Goal: Task Accomplishment & Management: Manage account settings

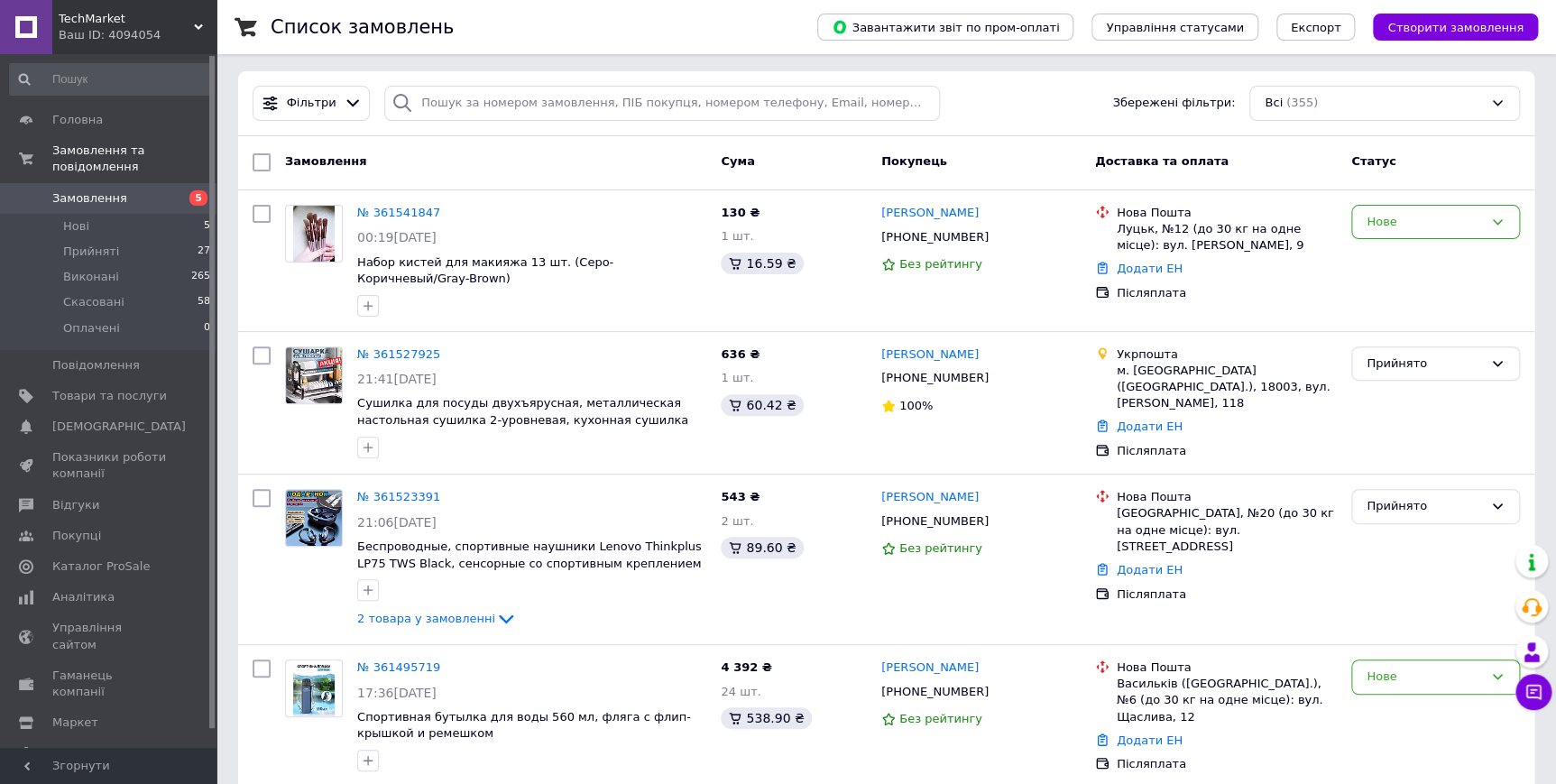
scroll to position [81, 0]
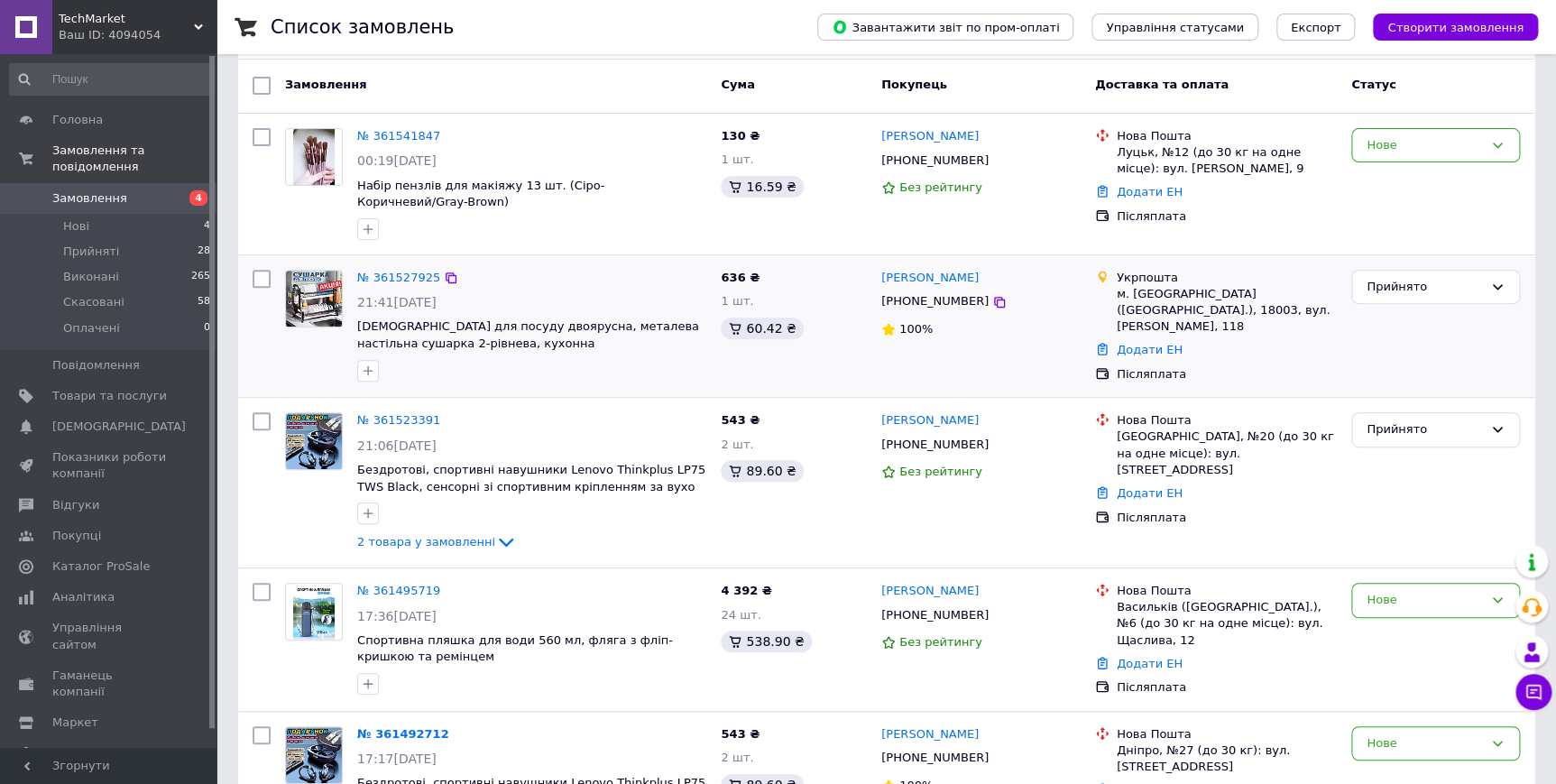
scroll to position [81, 0]
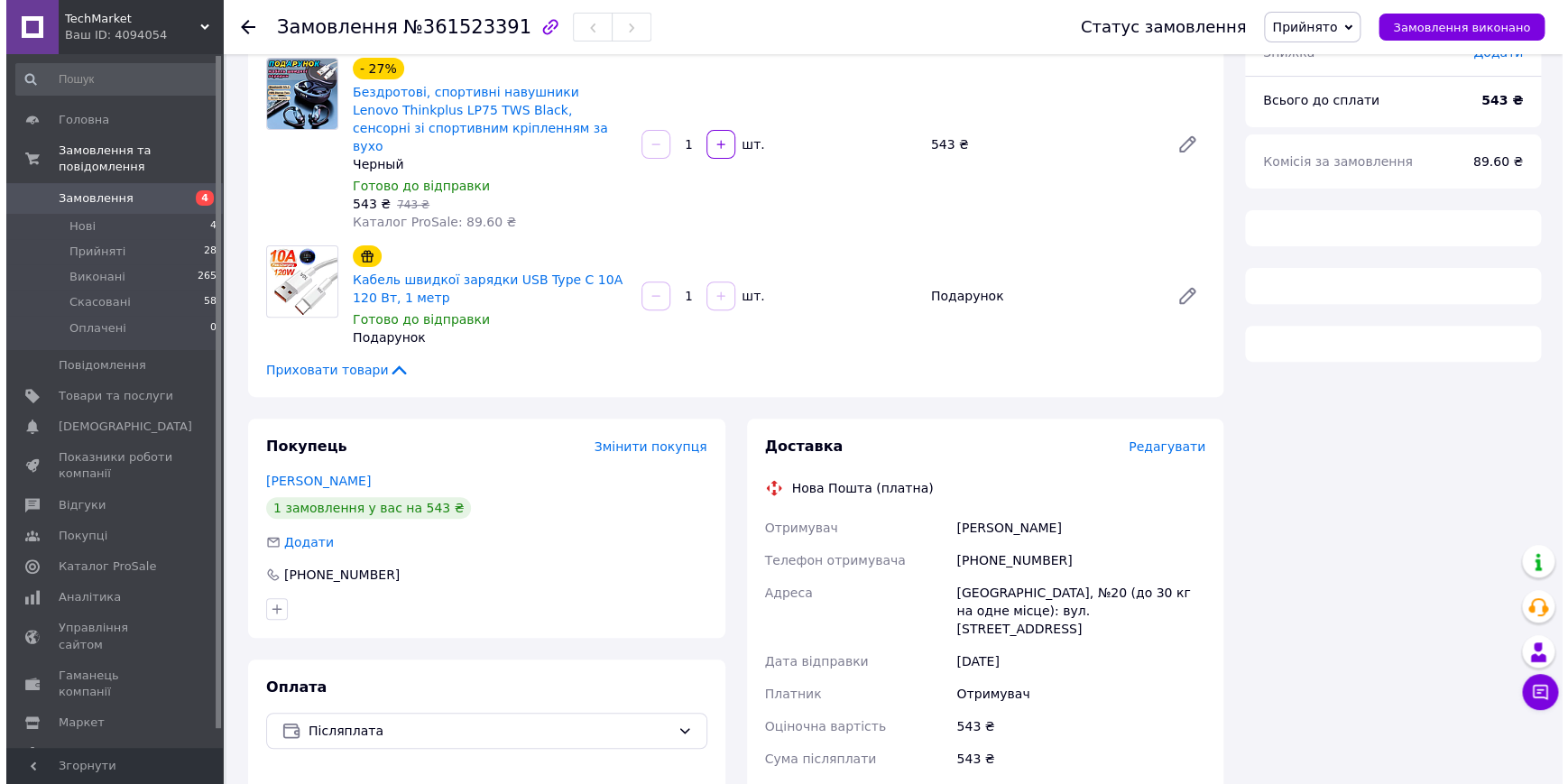
scroll to position [164, 0]
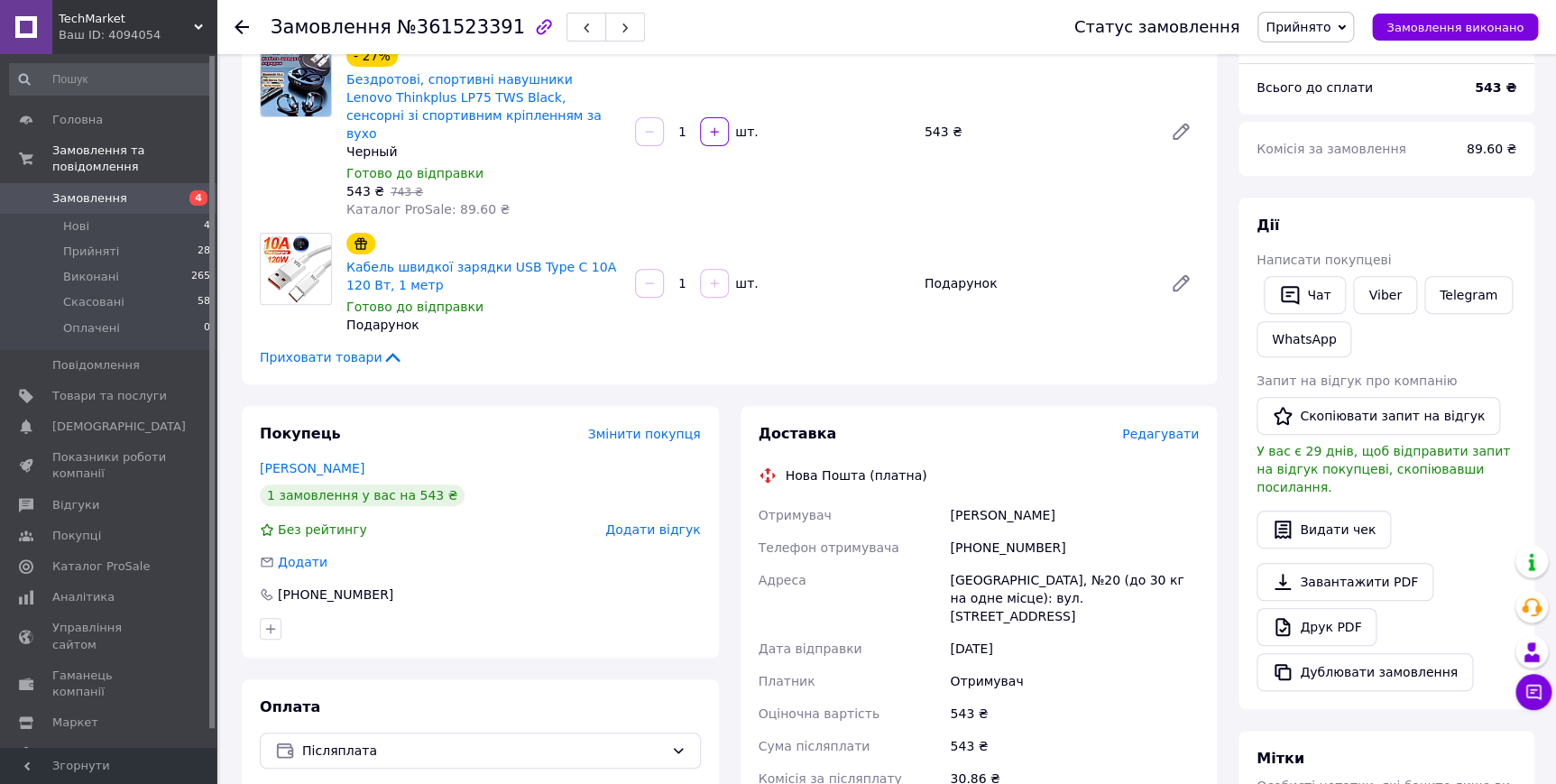
click at [1166, 427] on span "Редагувати" at bounding box center [1160, 433] width 77 height 15
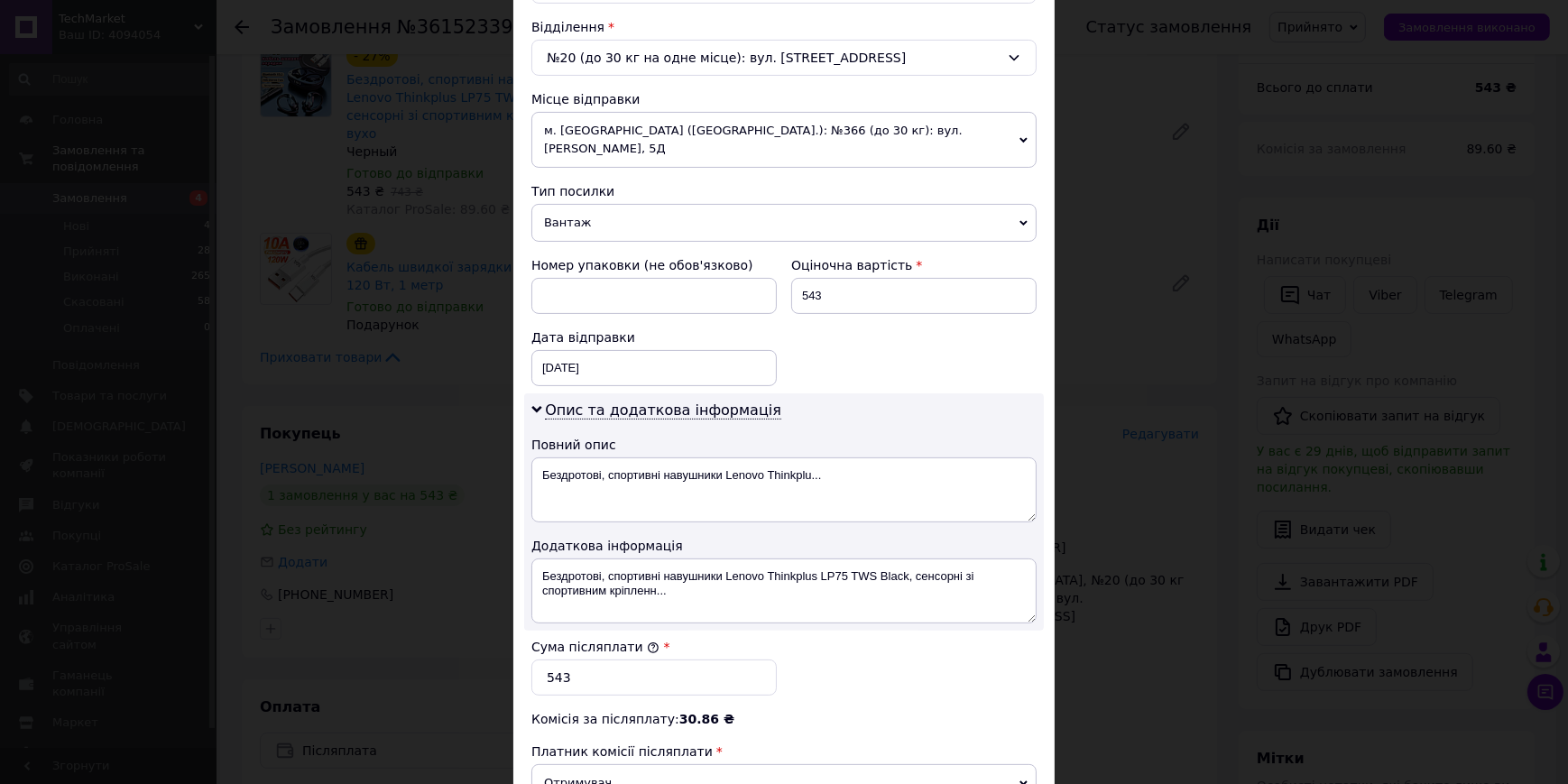
scroll to position [574, 0]
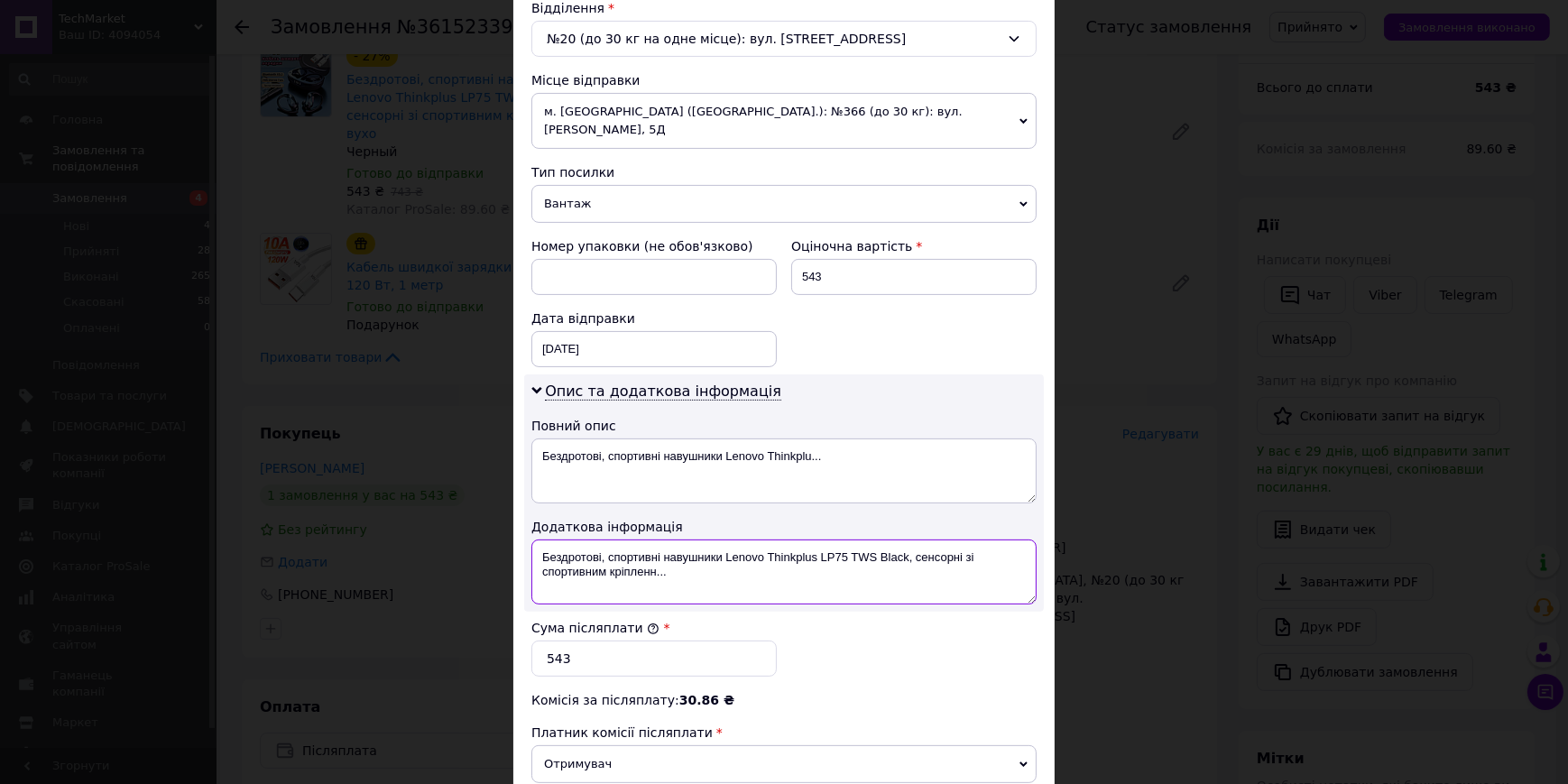
drag, startPoint x: 819, startPoint y: 539, endPoint x: 845, endPoint y: 541, distance: 26.1
click at [845, 541] on textarea "Бездротові, спортивні навушники Lenovo Thinkplus LP75 TWS Black, сенсорні зі сп…" at bounding box center [783, 572] width 505 height 65
drag, startPoint x: 765, startPoint y: 440, endPoint x: 799, endPoint y: 434, distance: 34.5
click at [876, 439] on textarea "Бездротові, спортивні навушники Lenovo Thinkplu..." at bounding box center [783, 470] width 505 height 65
paste textarea "LP75"
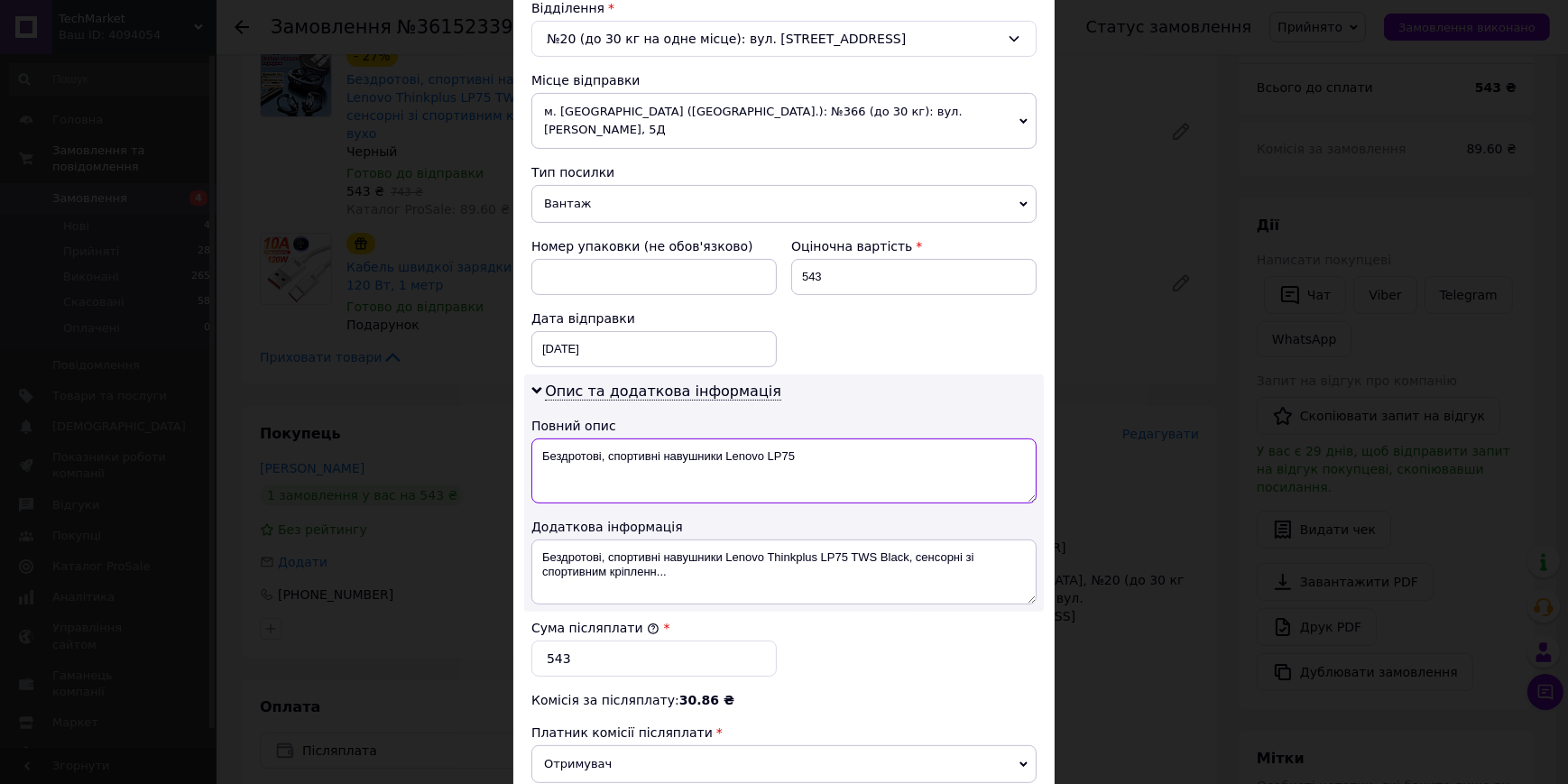
drag, startPoint x: 605, startPoint y: 442, endPoint x: 658, endPoint y: 448, distance: 53.3
click at [658, 448] on textarea "Бездротові, спортивні навушники Lenovo LP75" at bounding box center [783, 470] width 505 height 65
type textarea "Бездротові навушники Lenovo LP75"
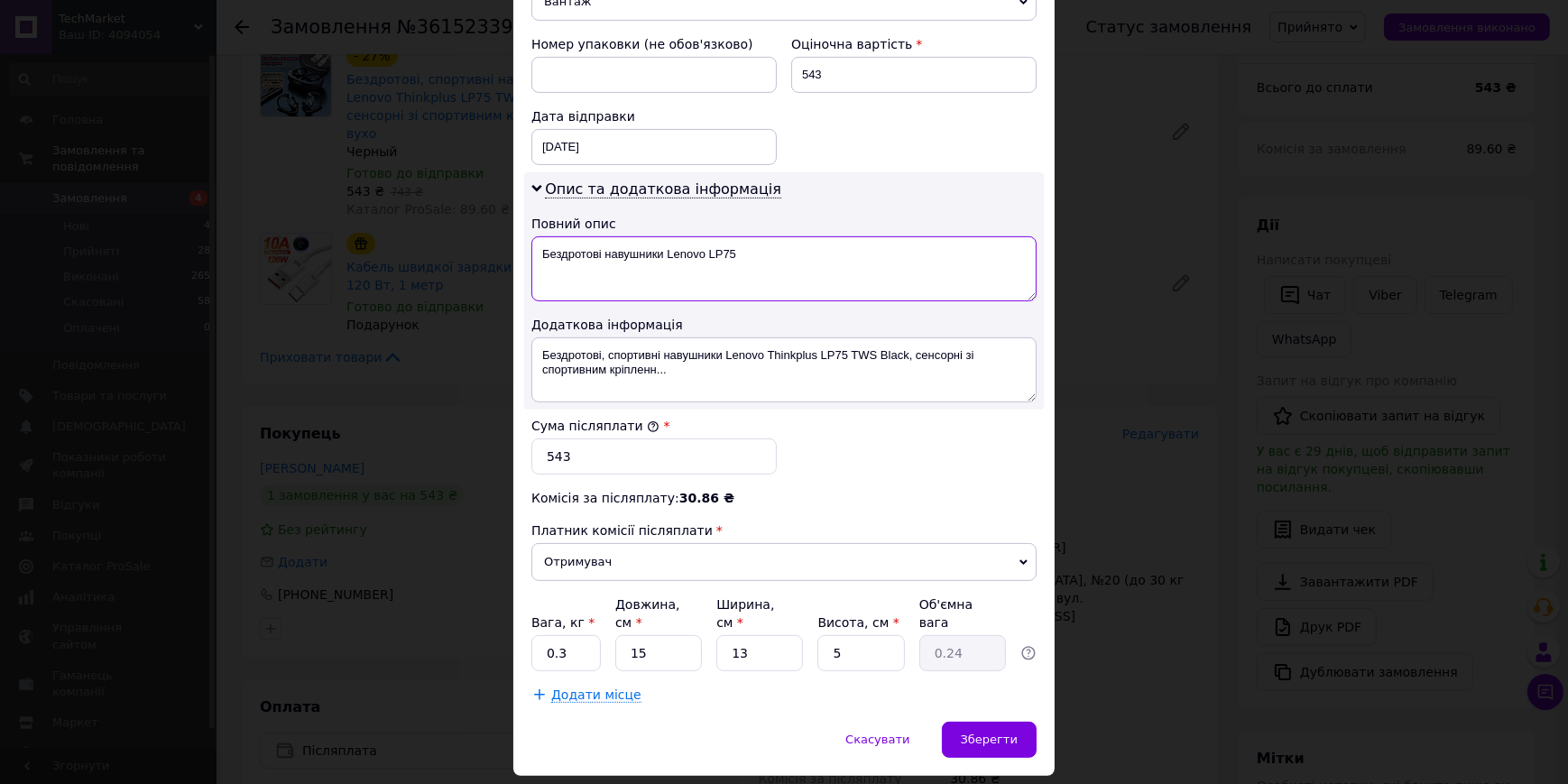
scroll to position [791, 0]
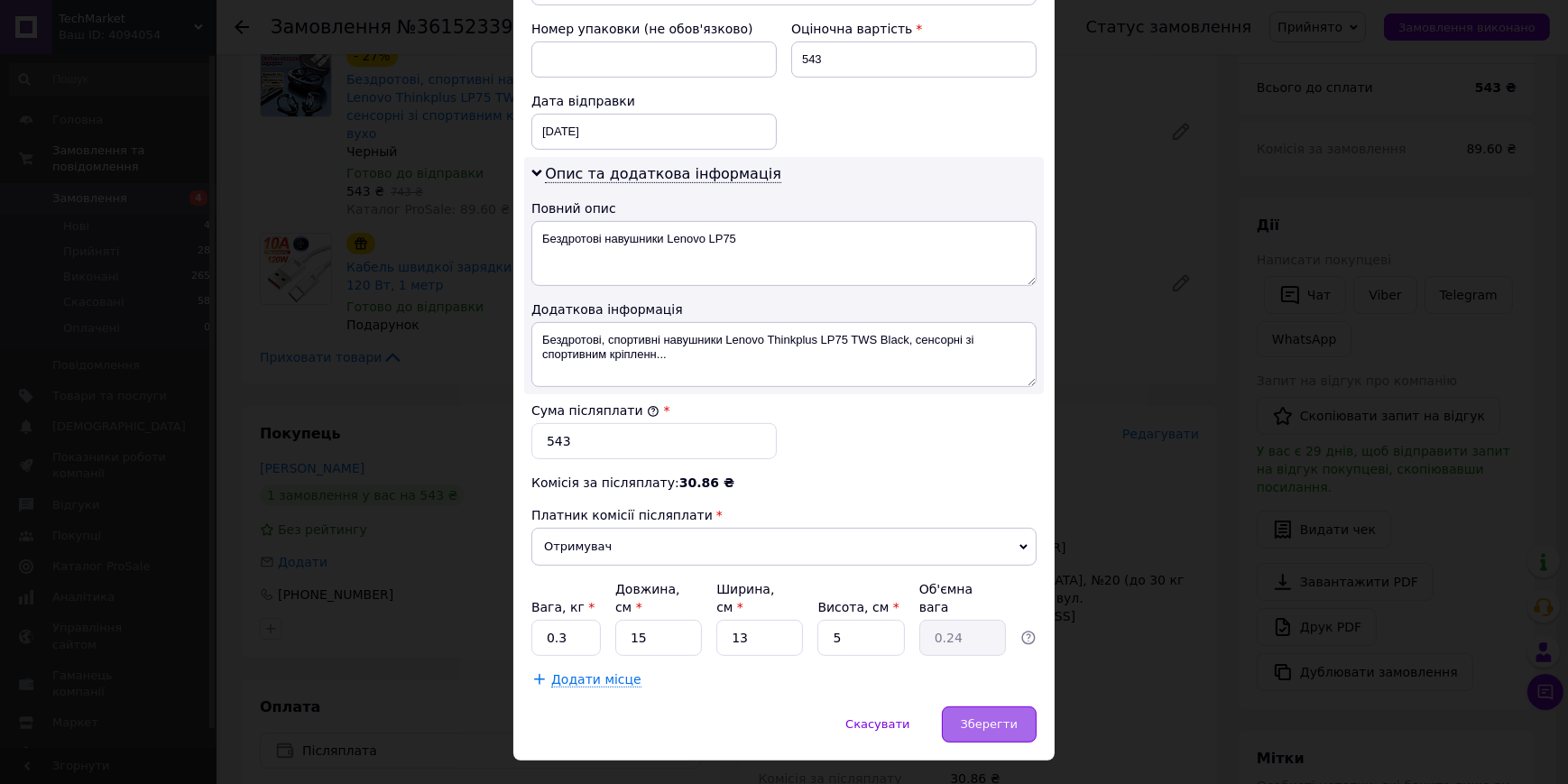
click at [955, 706] on div "Зберегти" at bounding box center [989, 724] width 94 height 36
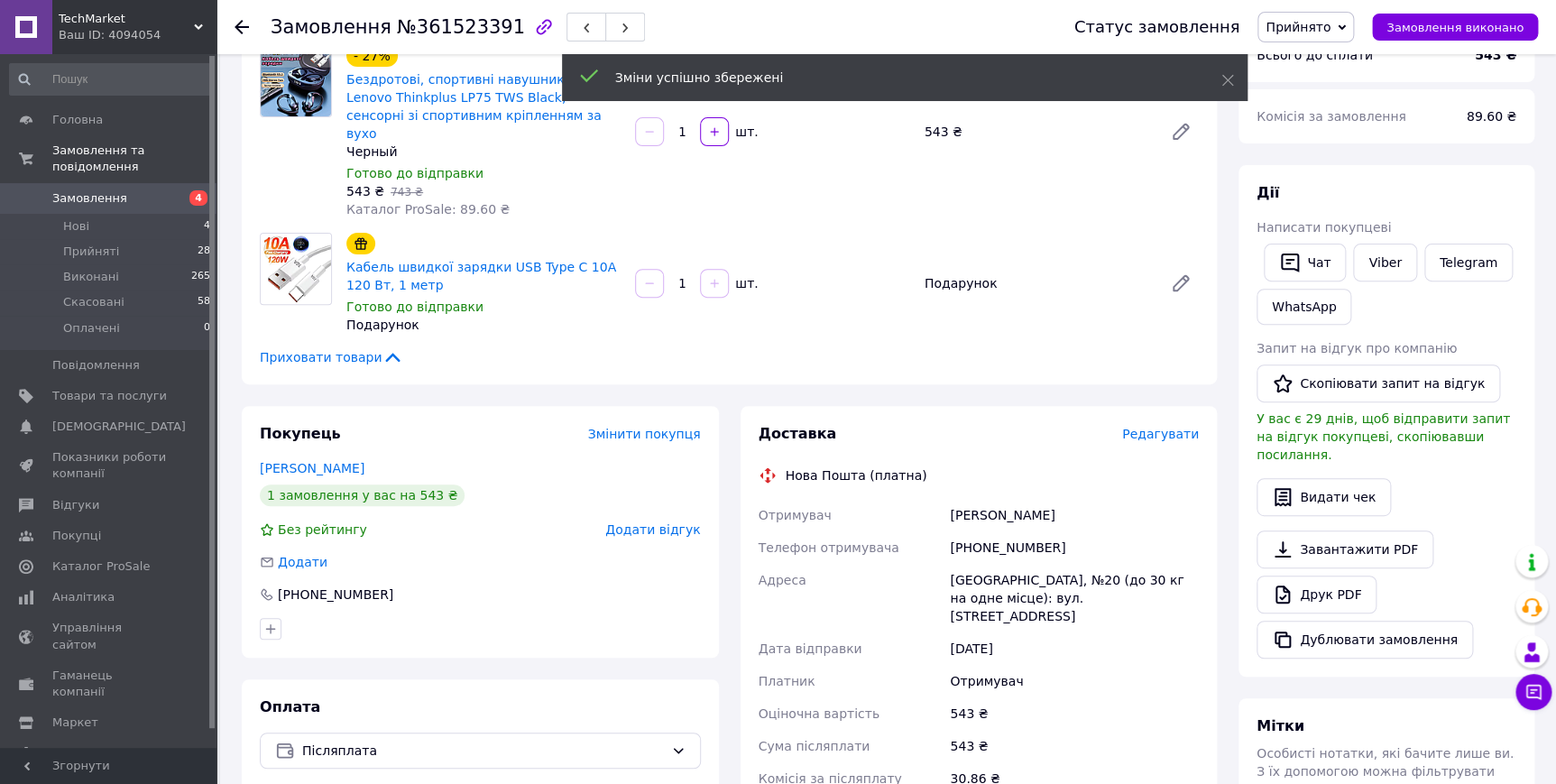
click at [1158, 427] on span "Редагувати" at bounding box center [1160, 433] width 77 height 15
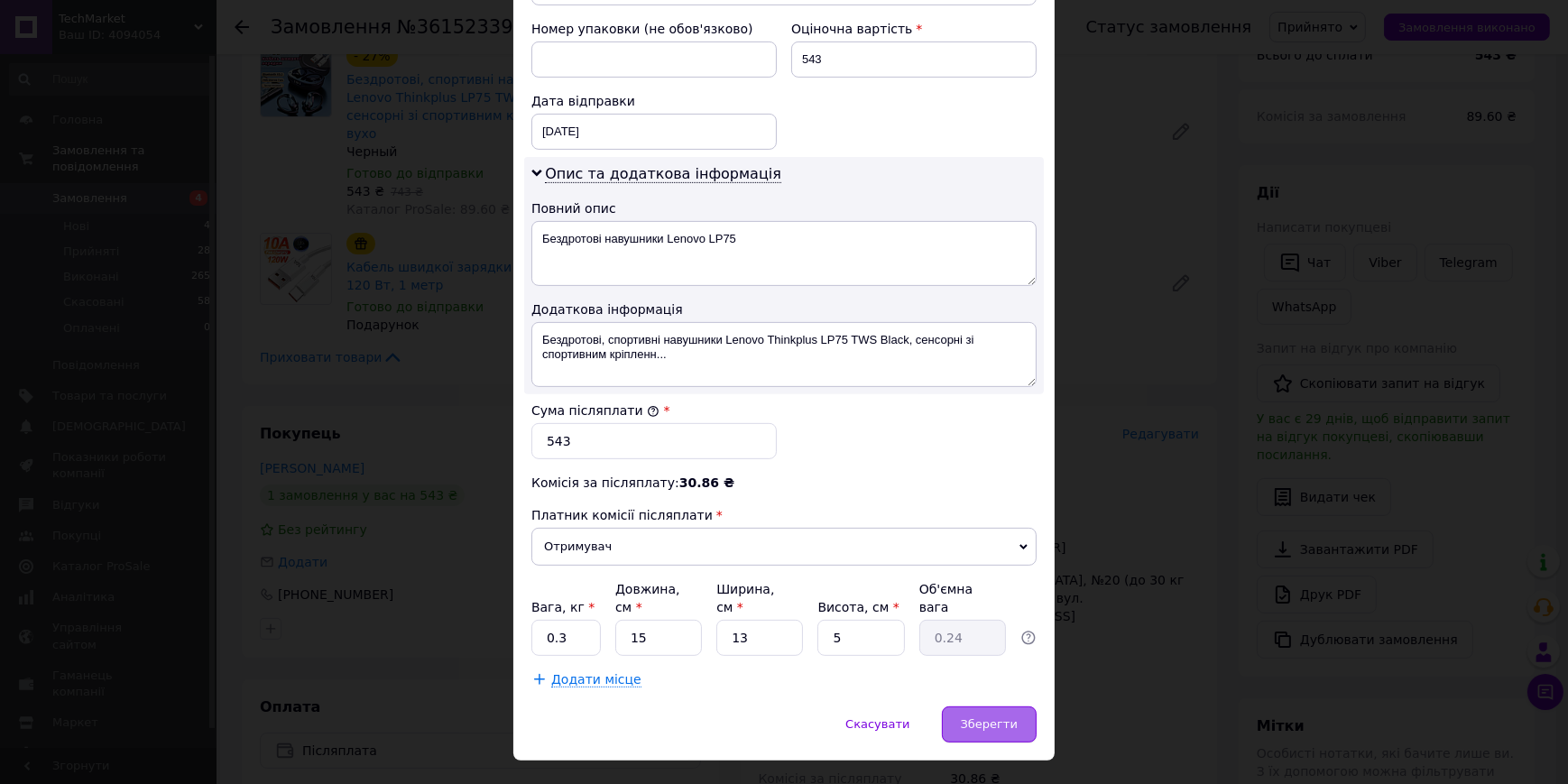
click at [974, 706] on div "Зберегти" at bounding box center [989, 724] width 94 height 36
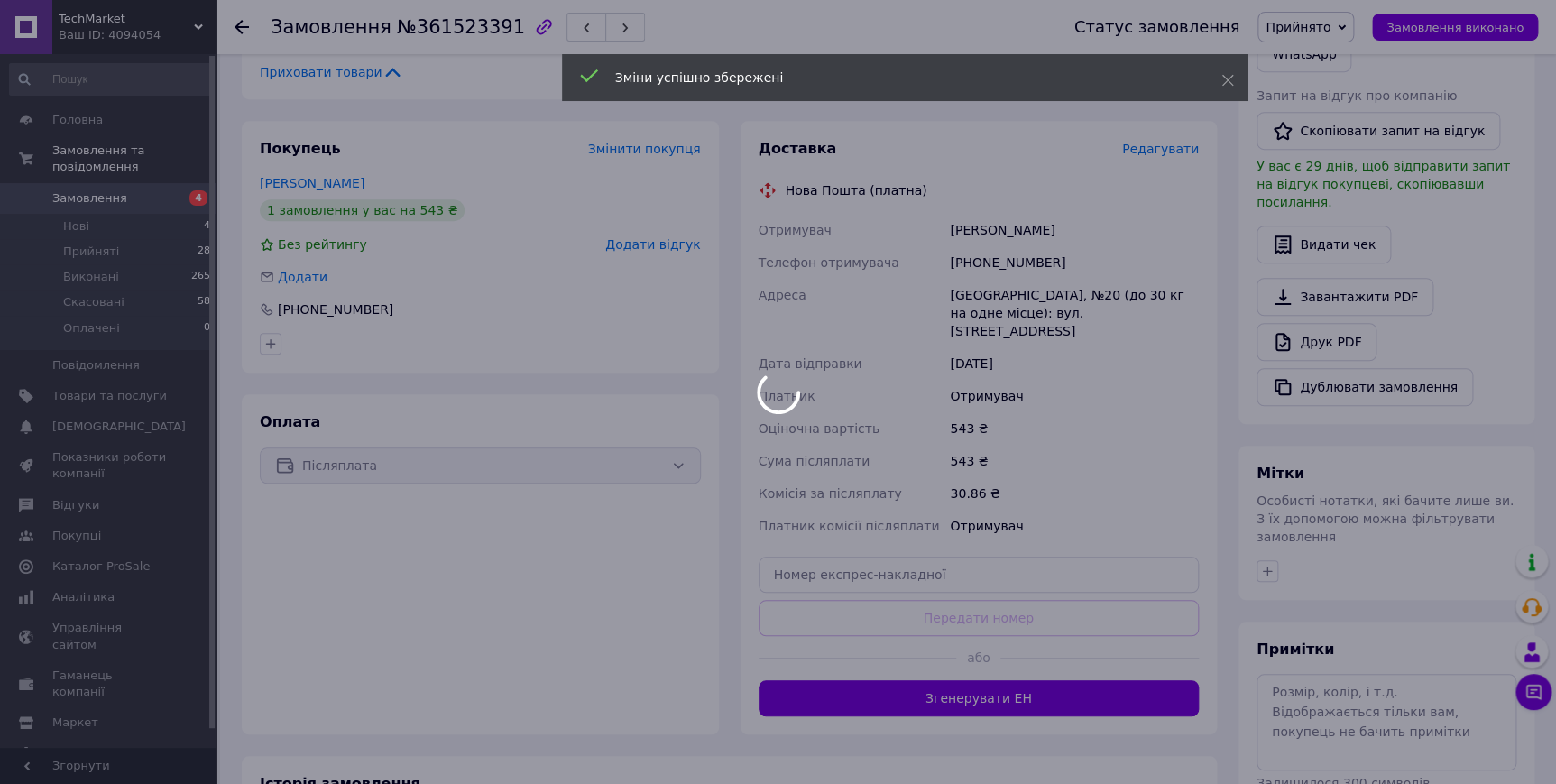
scroll to position [492, 0]
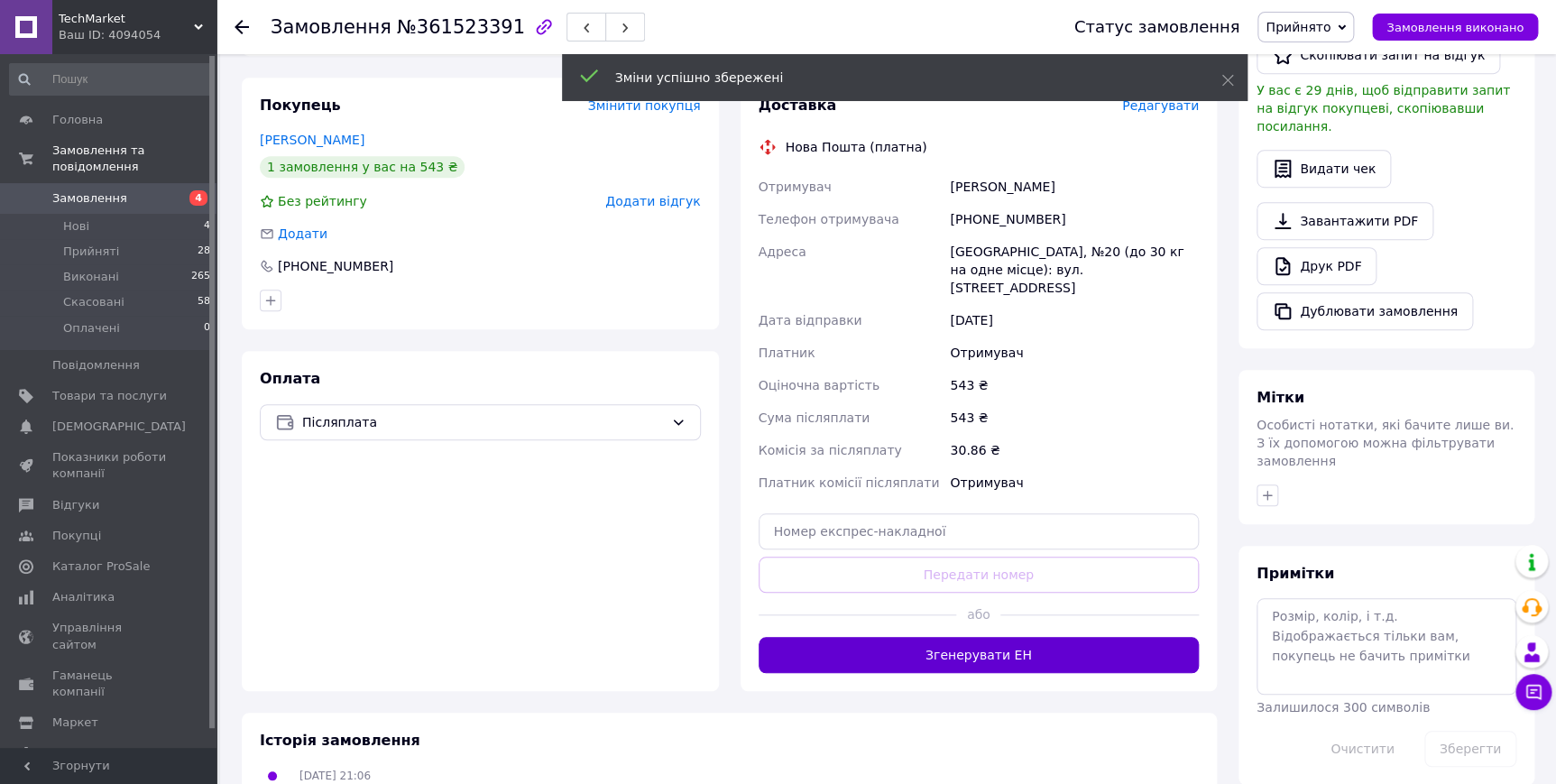
click at [965, 637] on button "Згенерувати ЕН" at bounding box center [979, 654] width 441 height 36
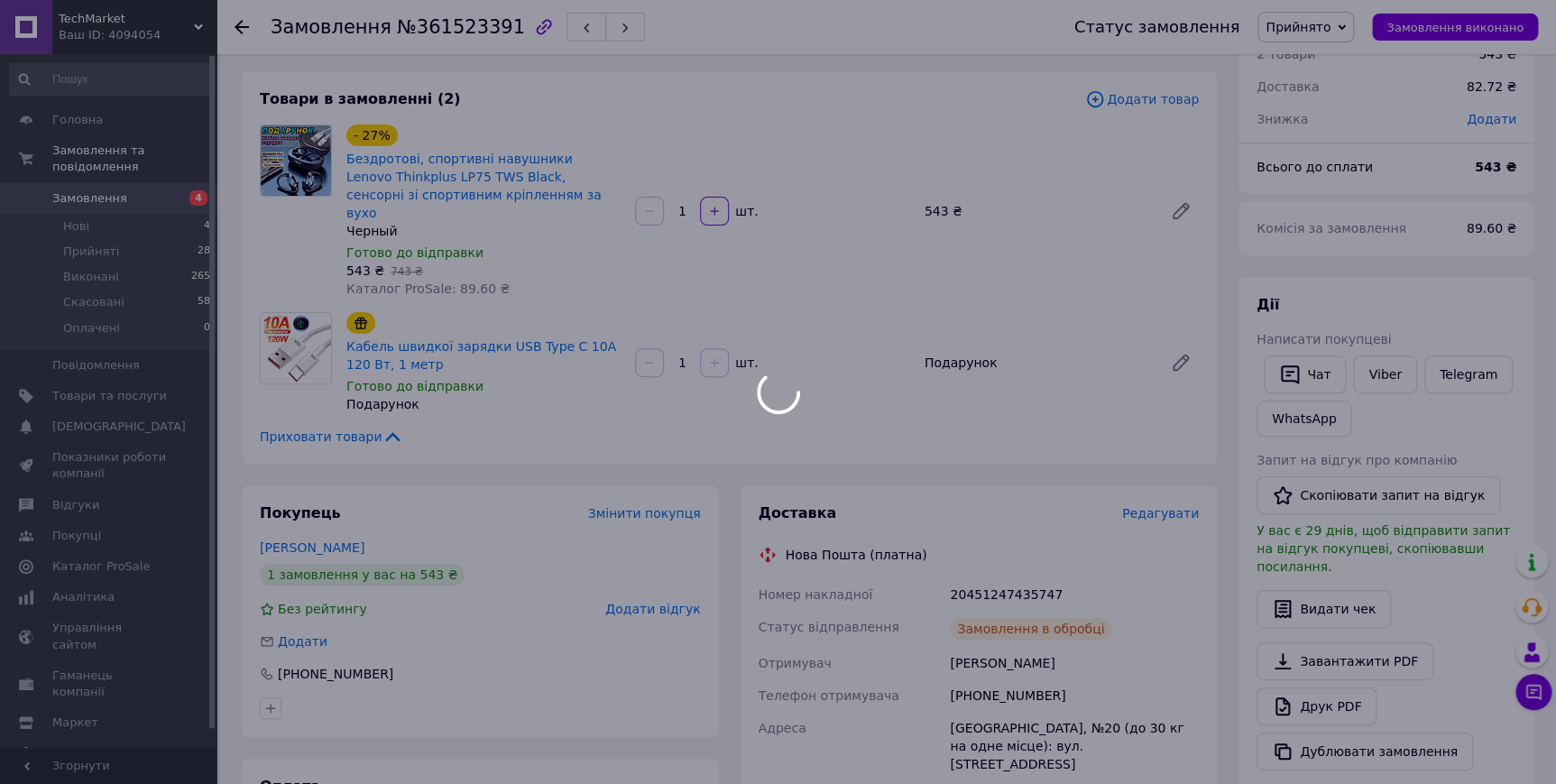
scroll to position [81, 0]
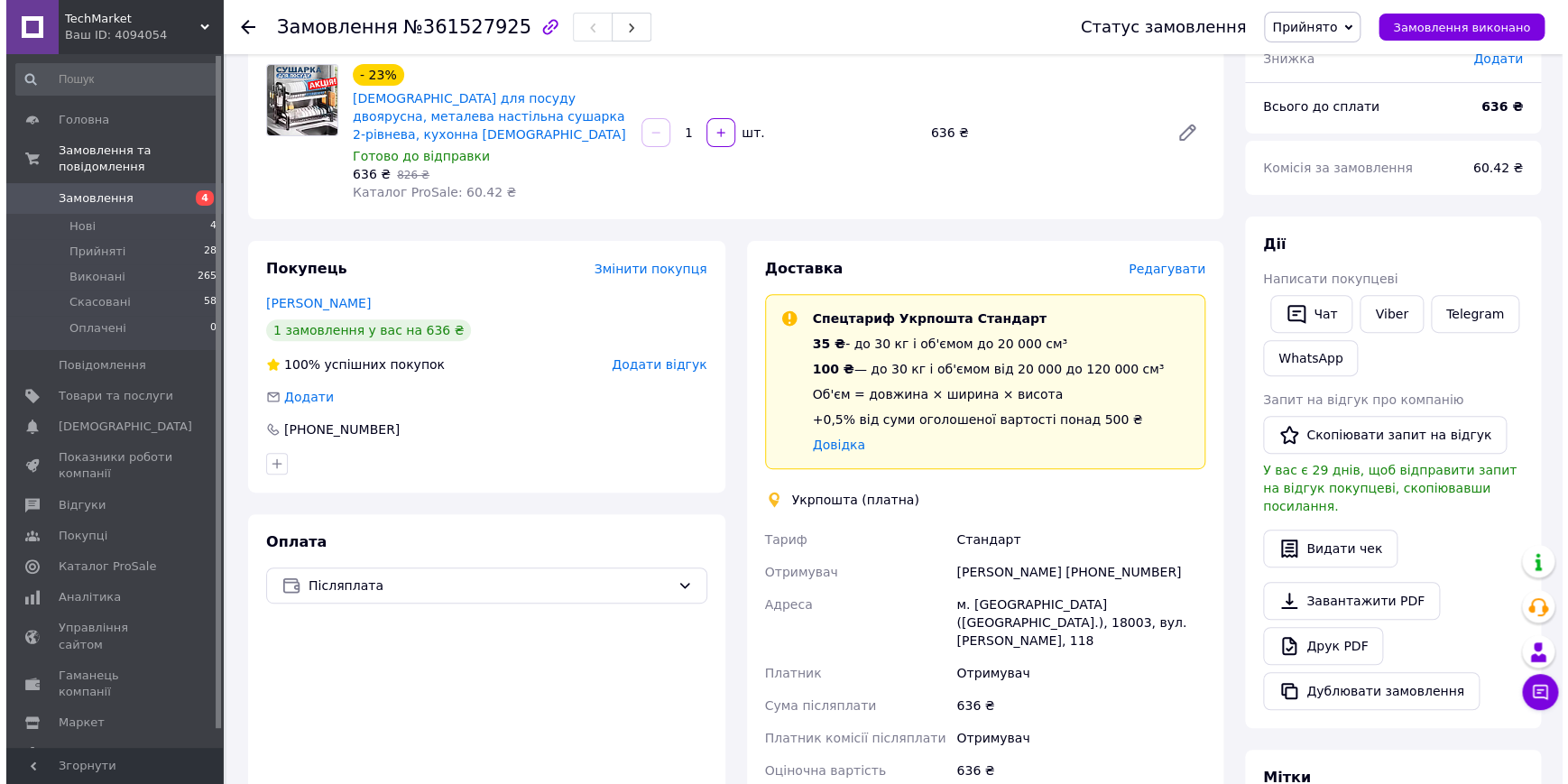
scroll to position [164, 0]
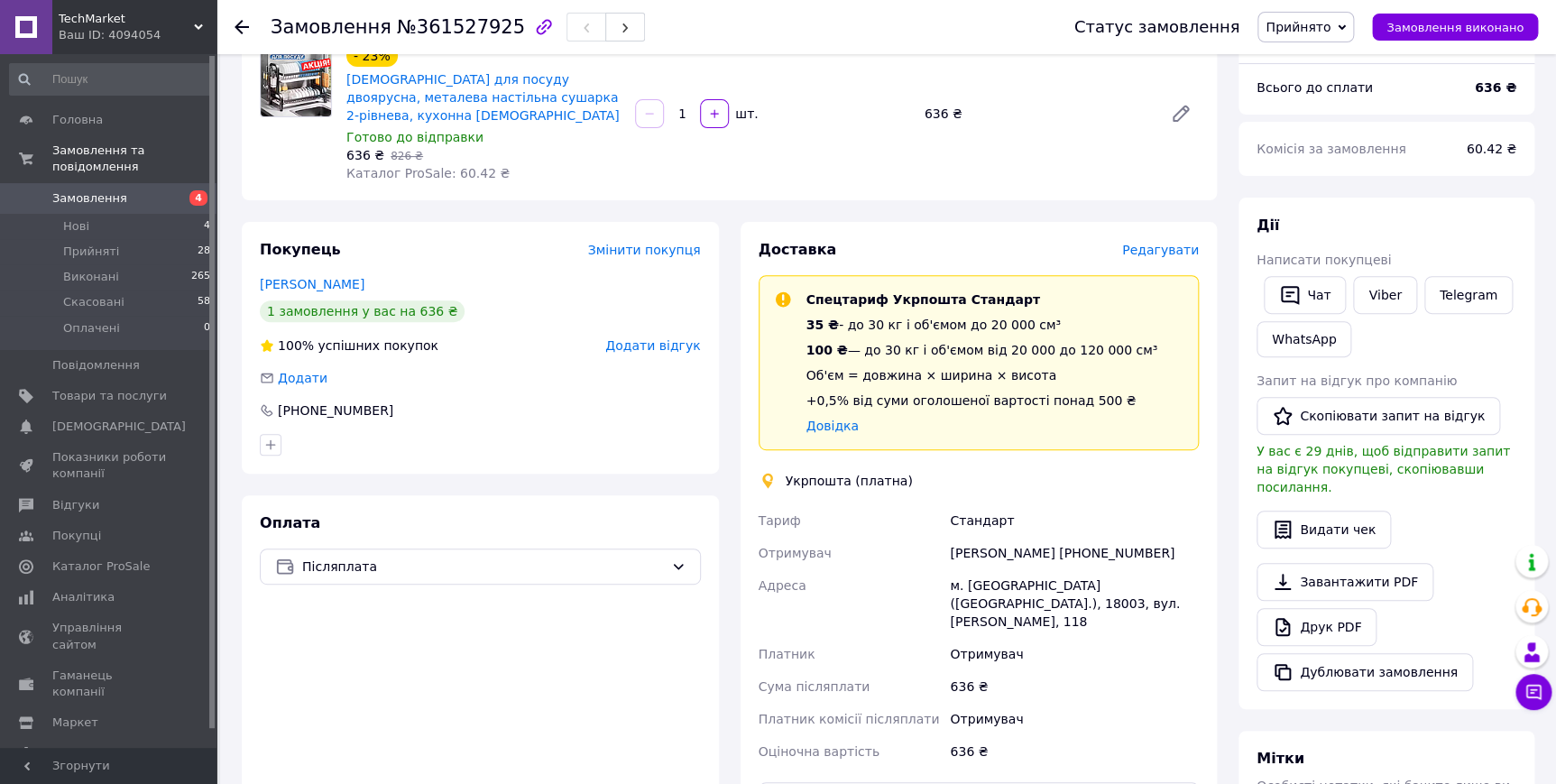
click at [1155, 243] on span "Редагувати" at bounding box center [1160, 249] width 77 height 15
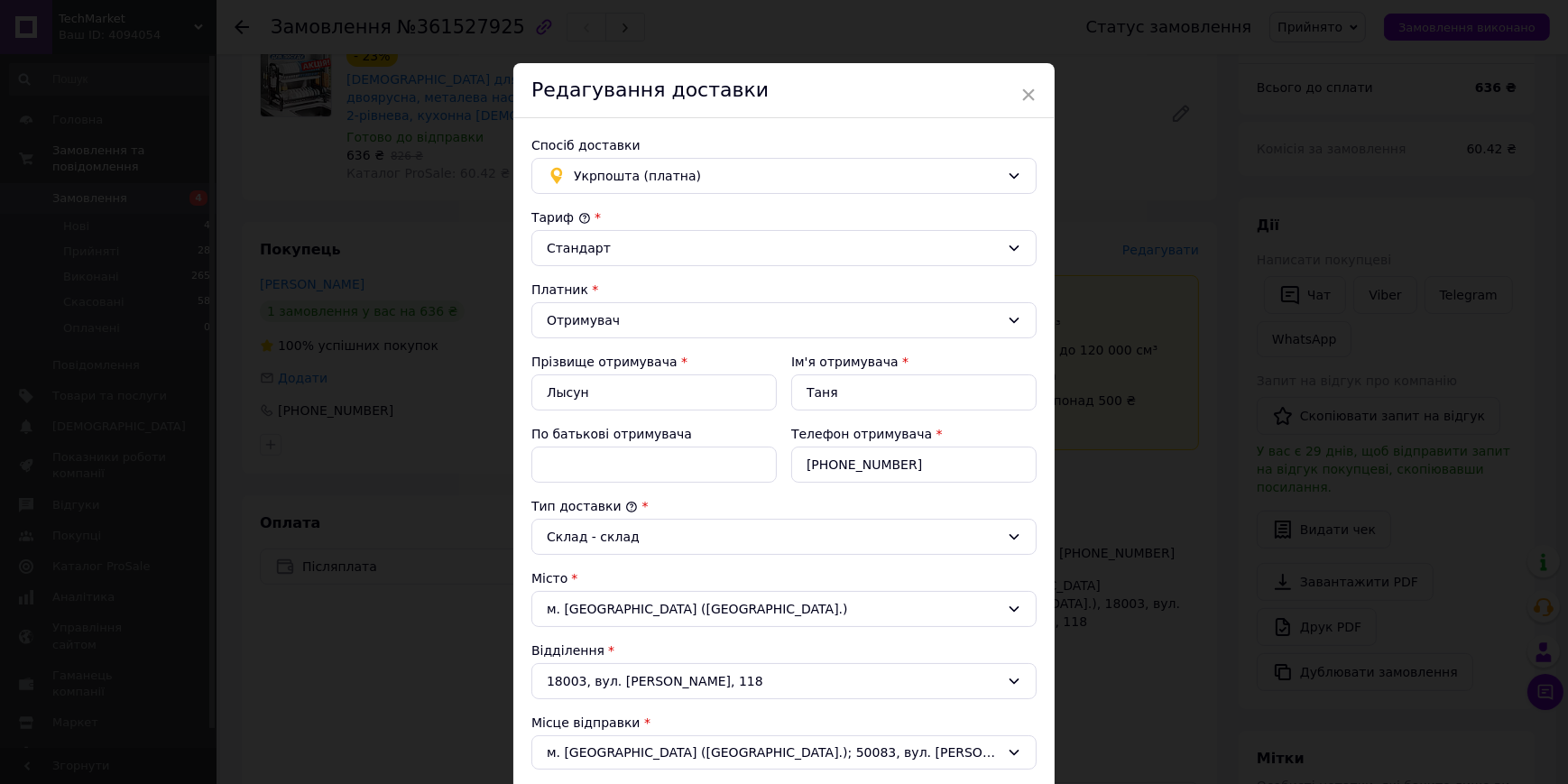
scroll to position [487, 0]
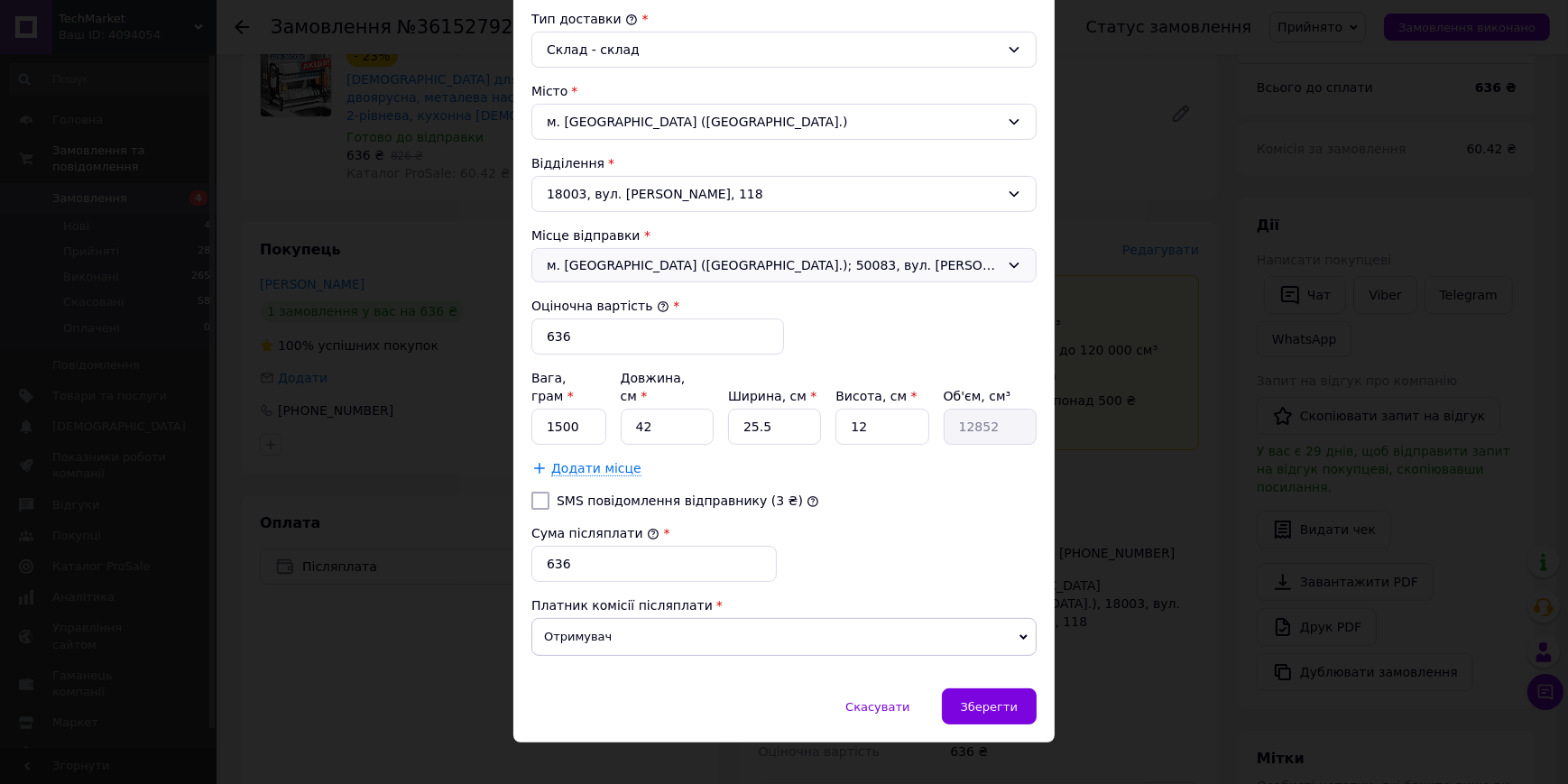
click at [816, 256] on span "м. Кривий Ріг (Дніпропетровська обл.); 50083, вул. Володимира Терещенка, 1У" at bounding box center [772, 265] width 453 height 19
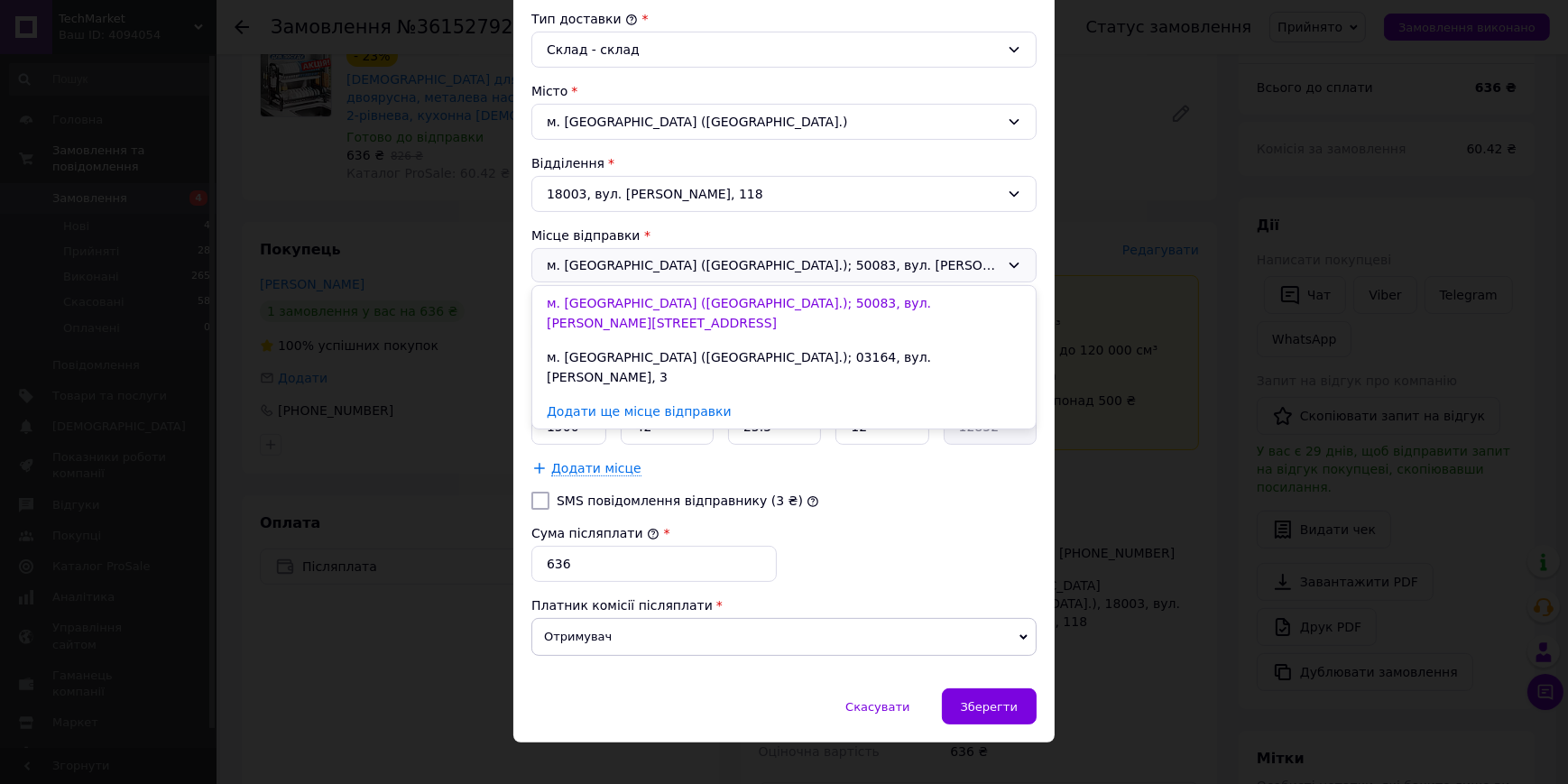
click at [820, 340] on li "м. Київ (Київська обл.); 03164, вул. Підлісна, 3" at bounding box center [783, 367] width 504 height 55
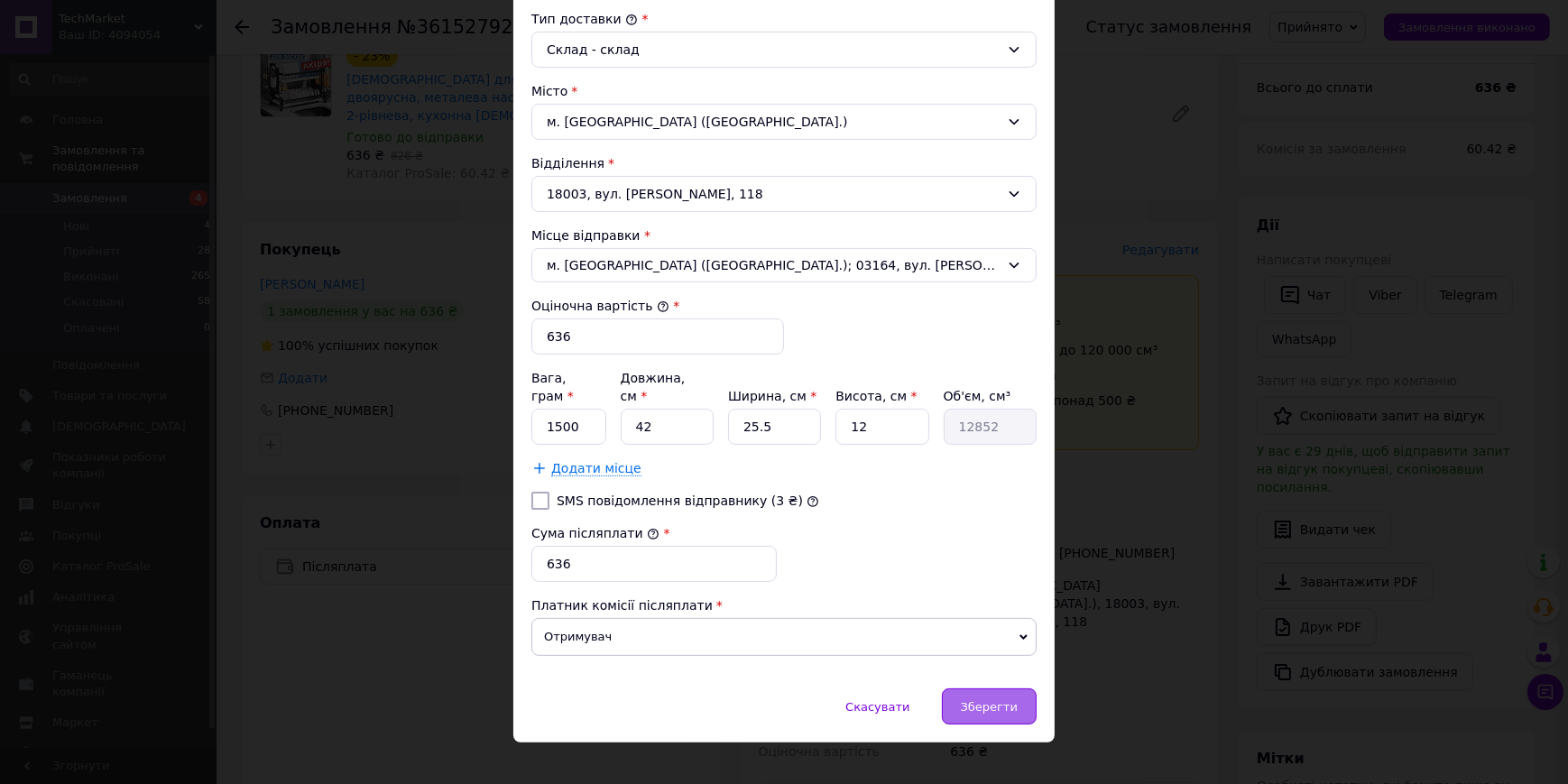
click at [989, 700] on span "Зберегти" at bounding box center [989, 707] width 56 height 14
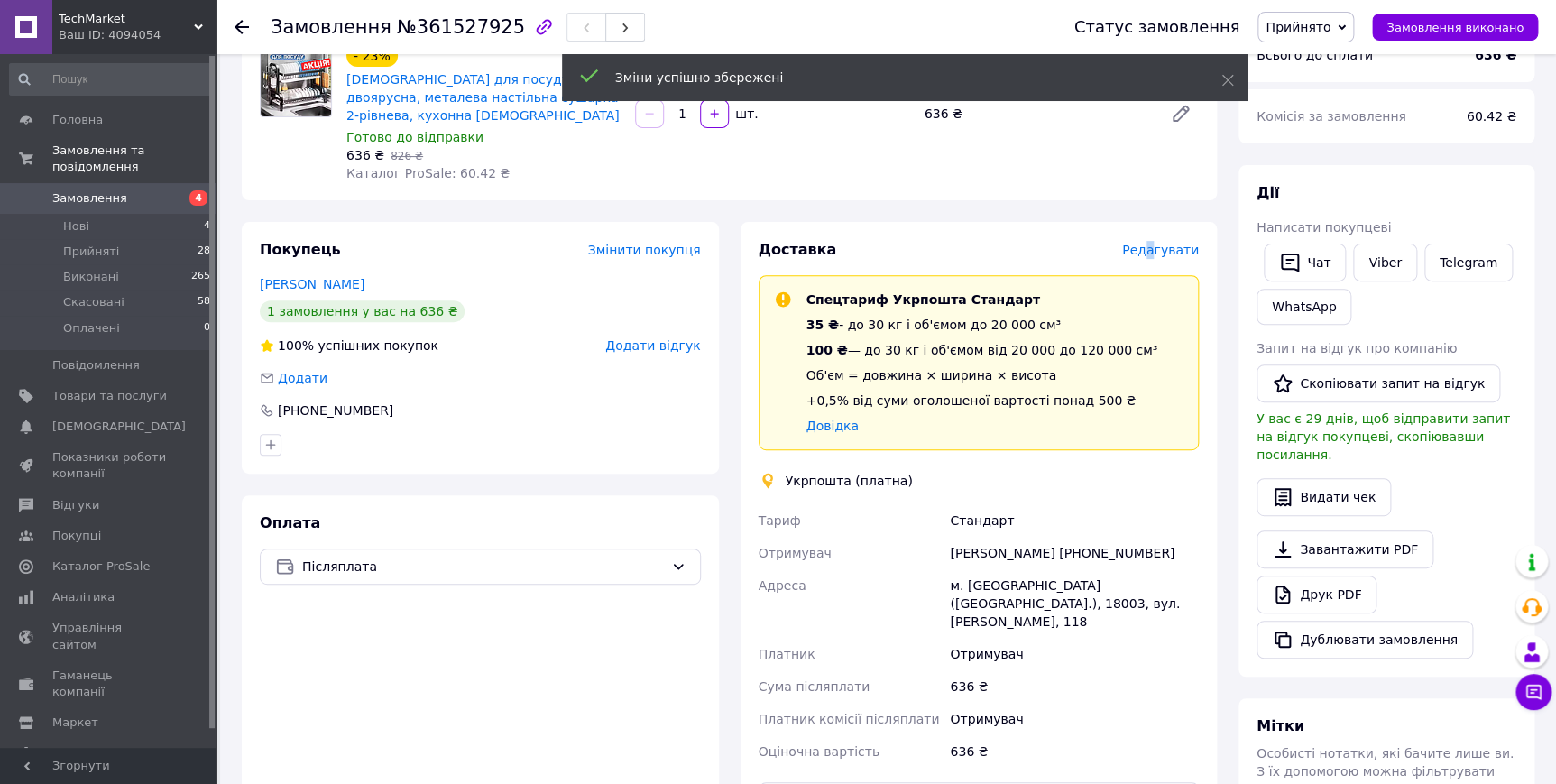
click at [1158, 226] on div "Доставка Редагувати Спецтариф Укрпошта Стандарт 35 ₴ - до 30 кг і об'ємом до 20…" at bounding box center [979, 591] width 477 height 738
click at [1150, 243] on span "Редагувати" at bounding box center [1160, 249] width 77 height 15
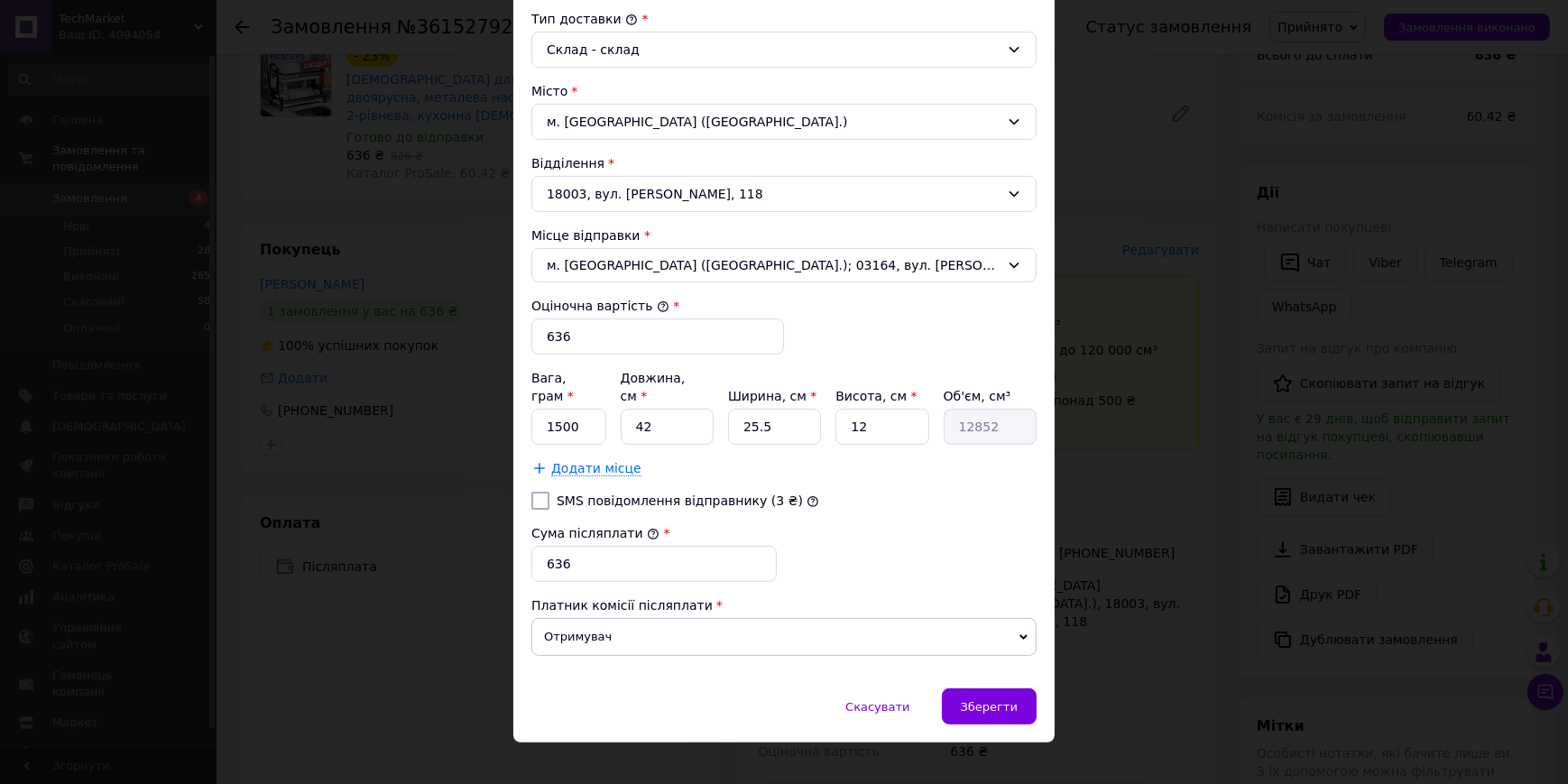
click at [1035, 699] on div "Скасувати   Зберегти" at bounding box center [784, 716] width 541 height 55
click at [992, 700] on span "Зберегти" at bounding box center [989, 707] width 56 height 14
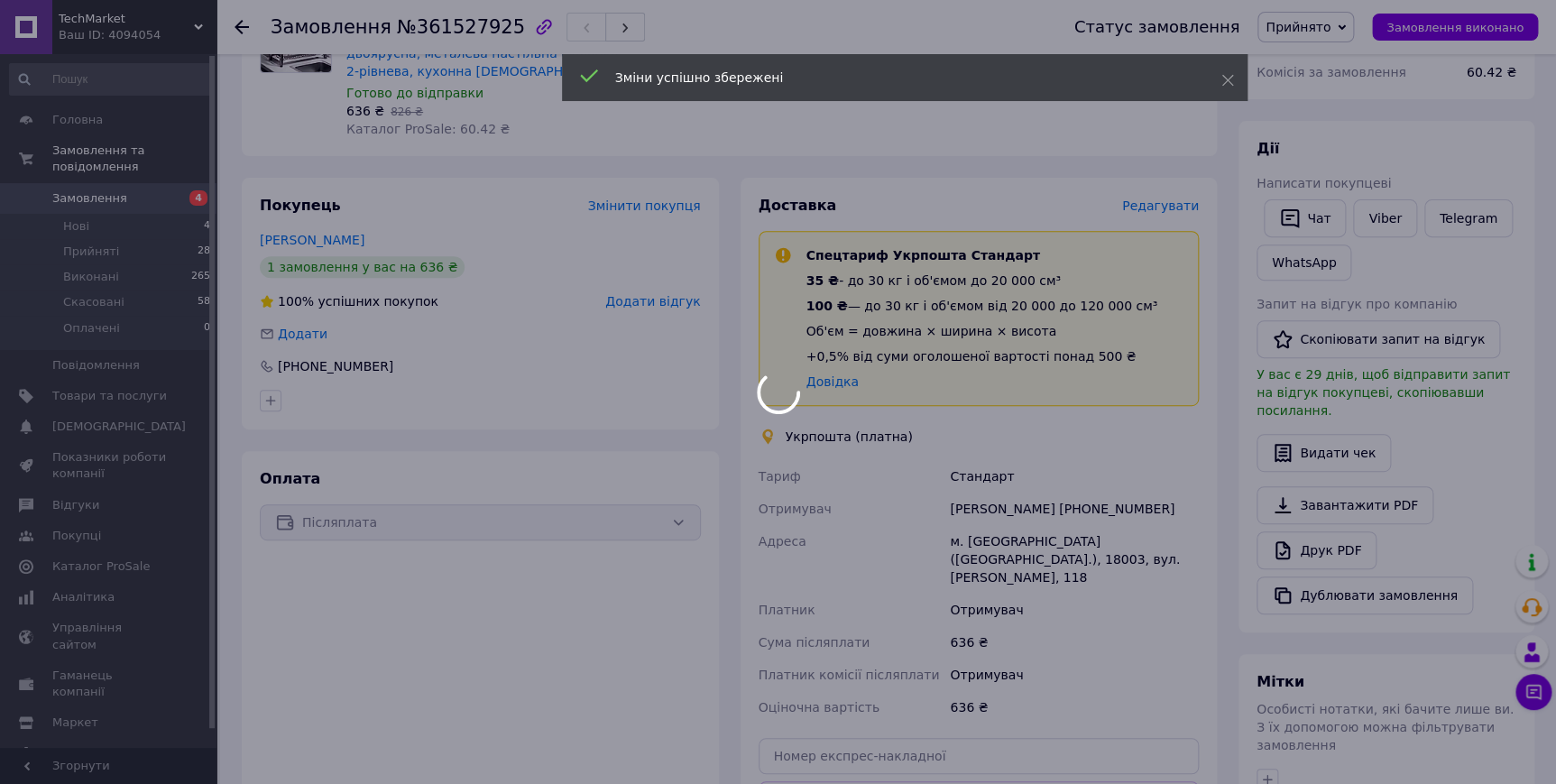
scroll to position [409, 0]
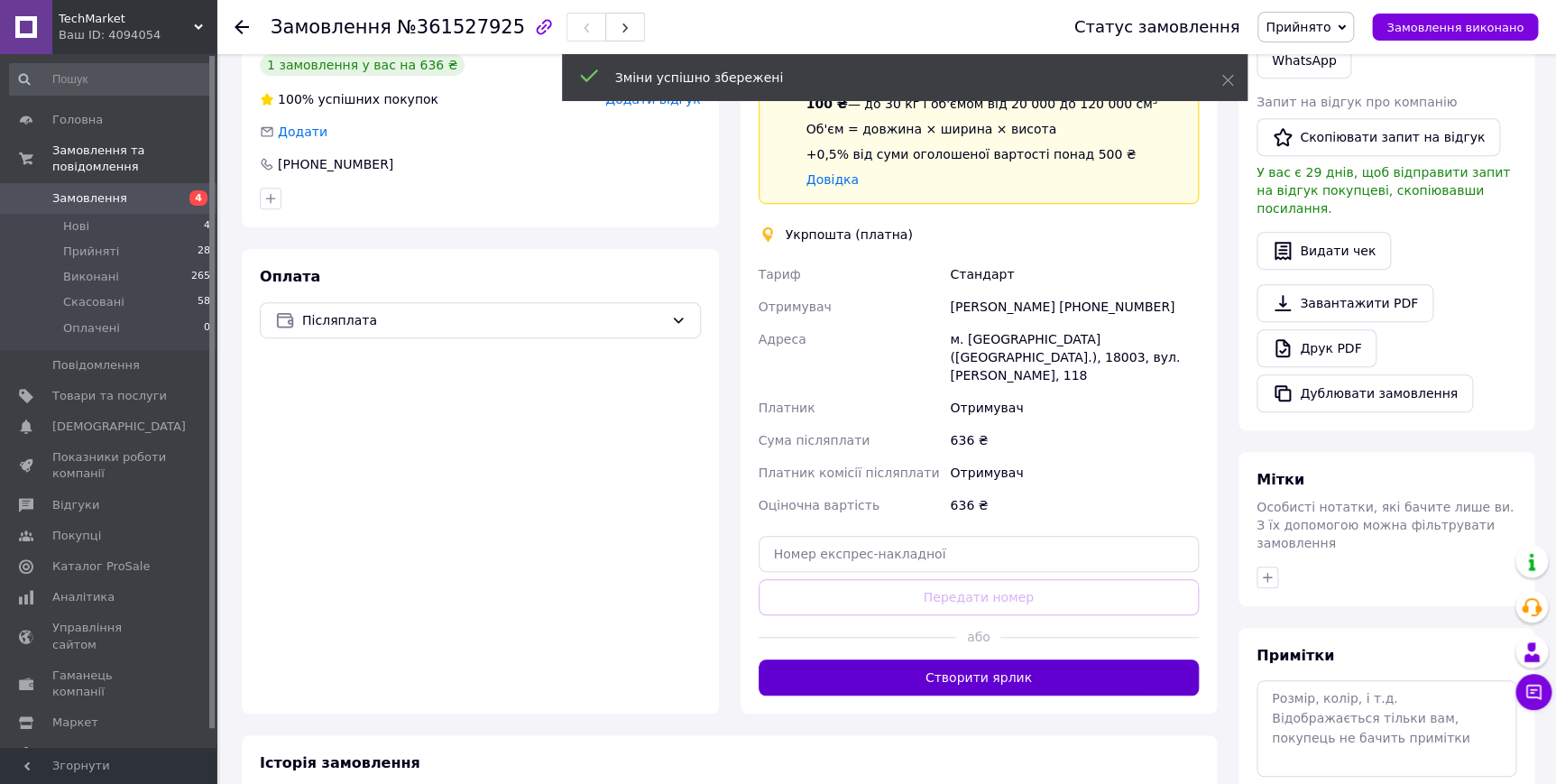
click at [1019, 659] on button "Створити ярлик" at bounding box center [979, 677] width 441 height 36
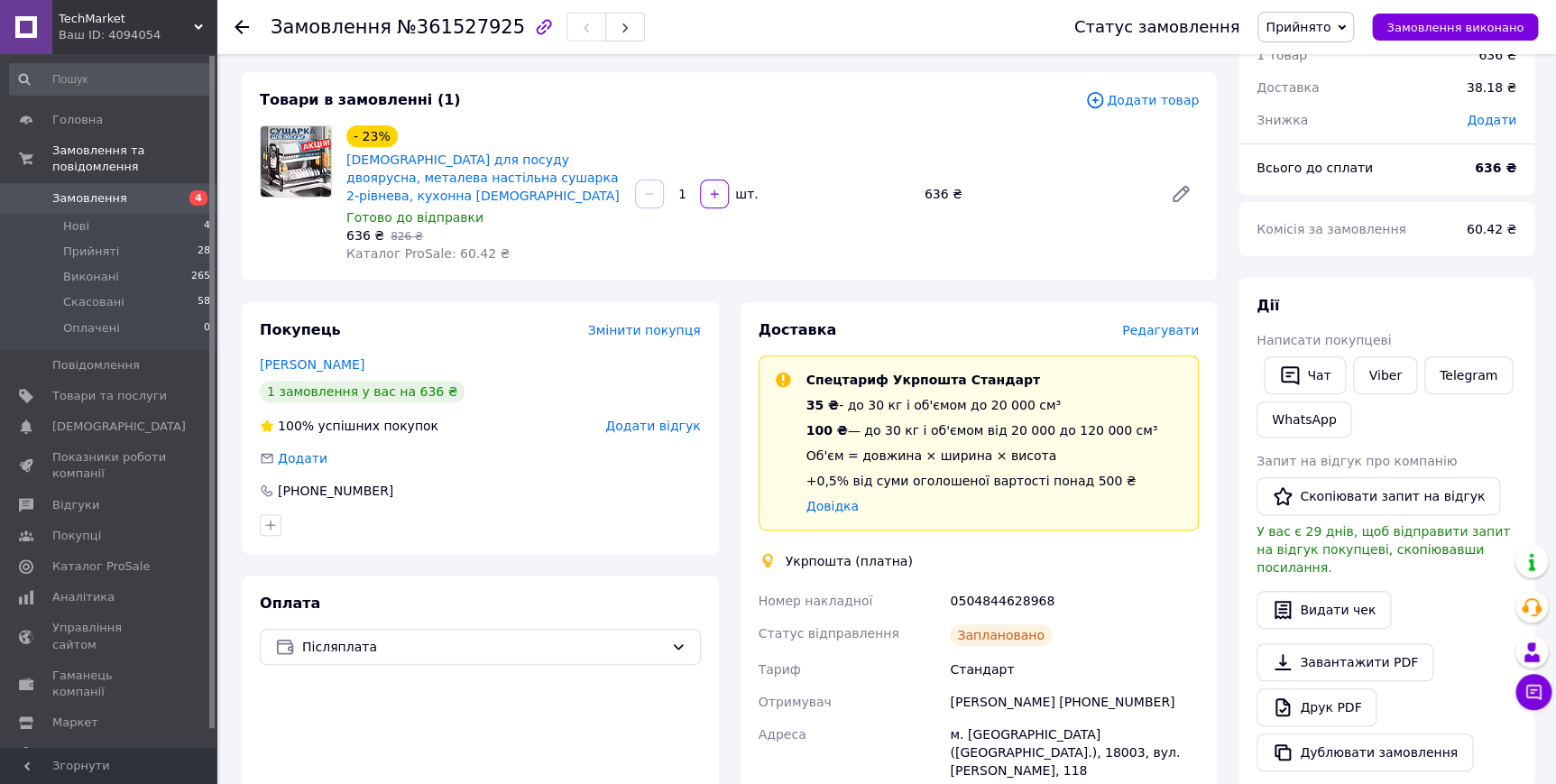
scroll to position [81, 0]
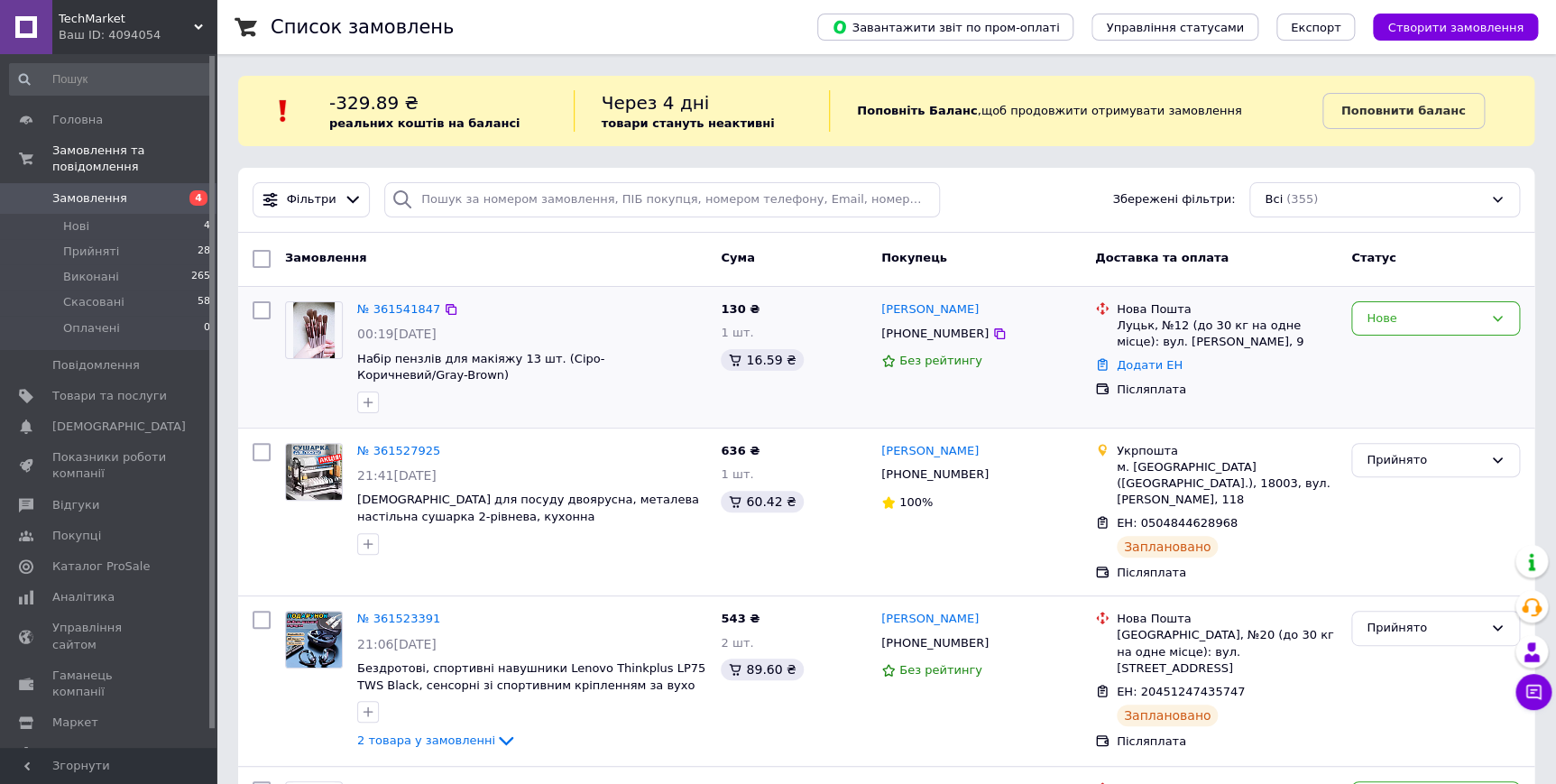
scroll to position [164, 0]
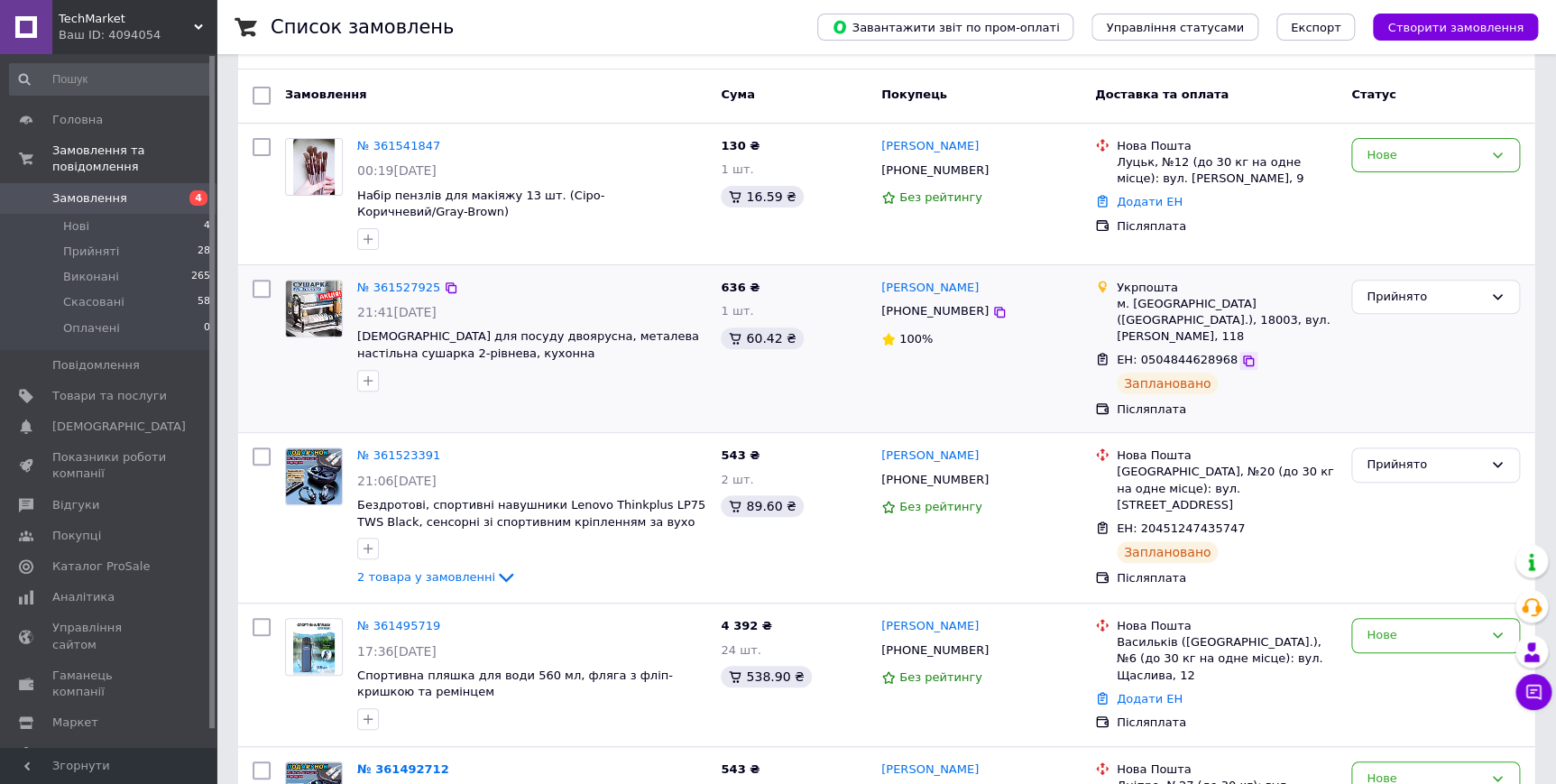
click at [1241, 354] on icon at bounding box center [1248, 360] width 15 height 15
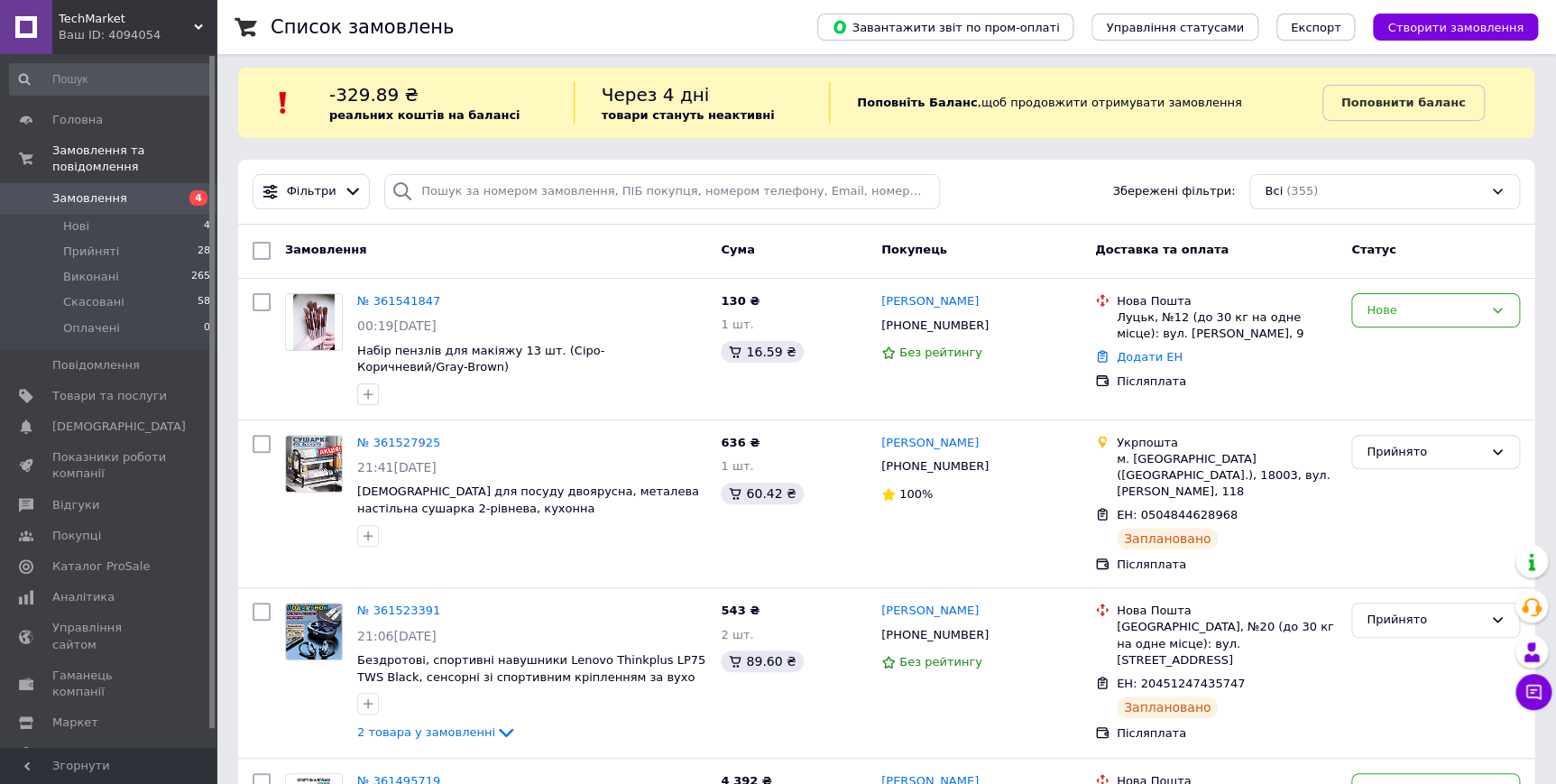
scroll to position [0, 0]
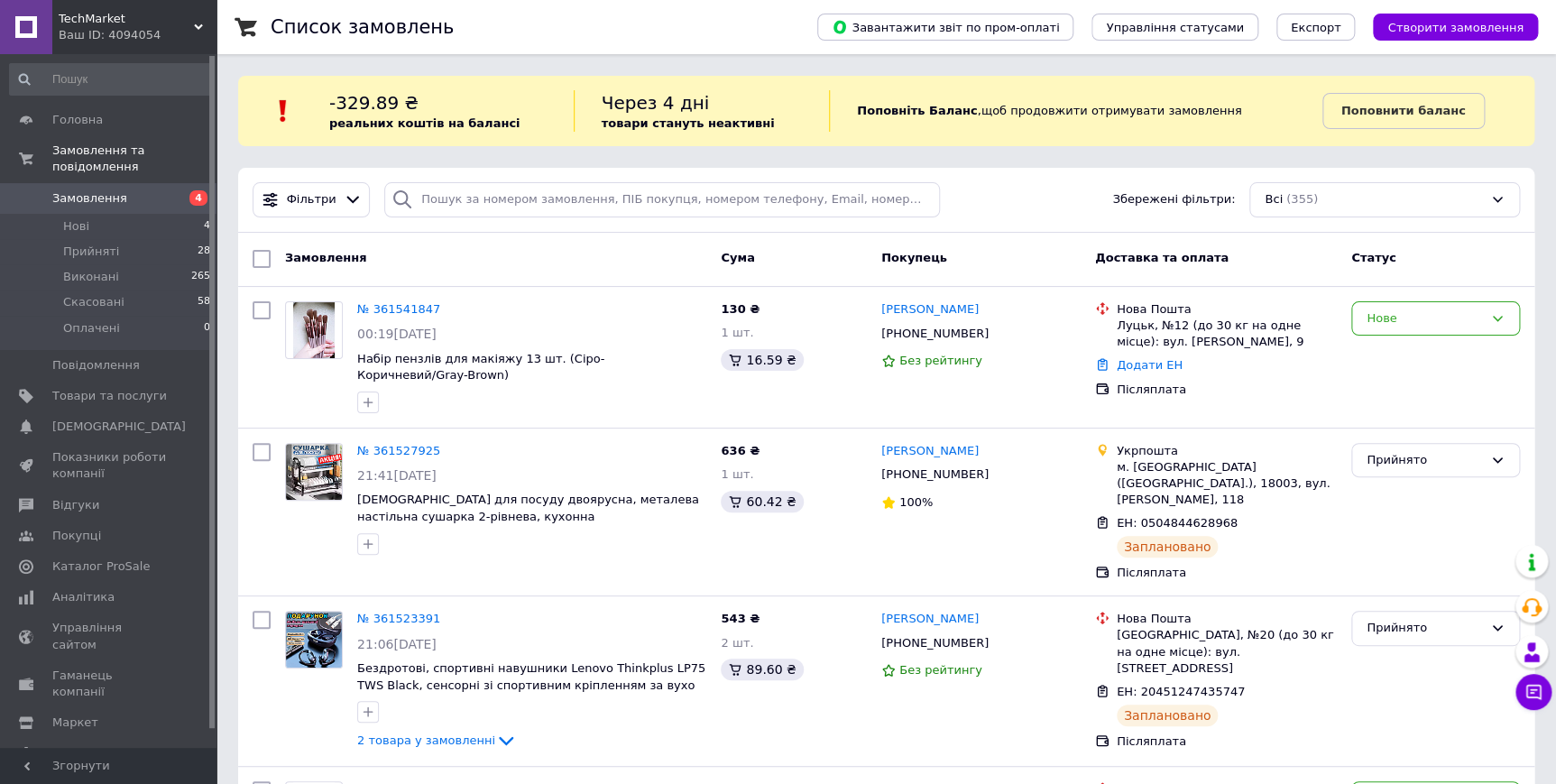
drag, startPoint x: 399, startPoint y: 305, endPoint x: 406, endPoint y: 276, distance: 29.8
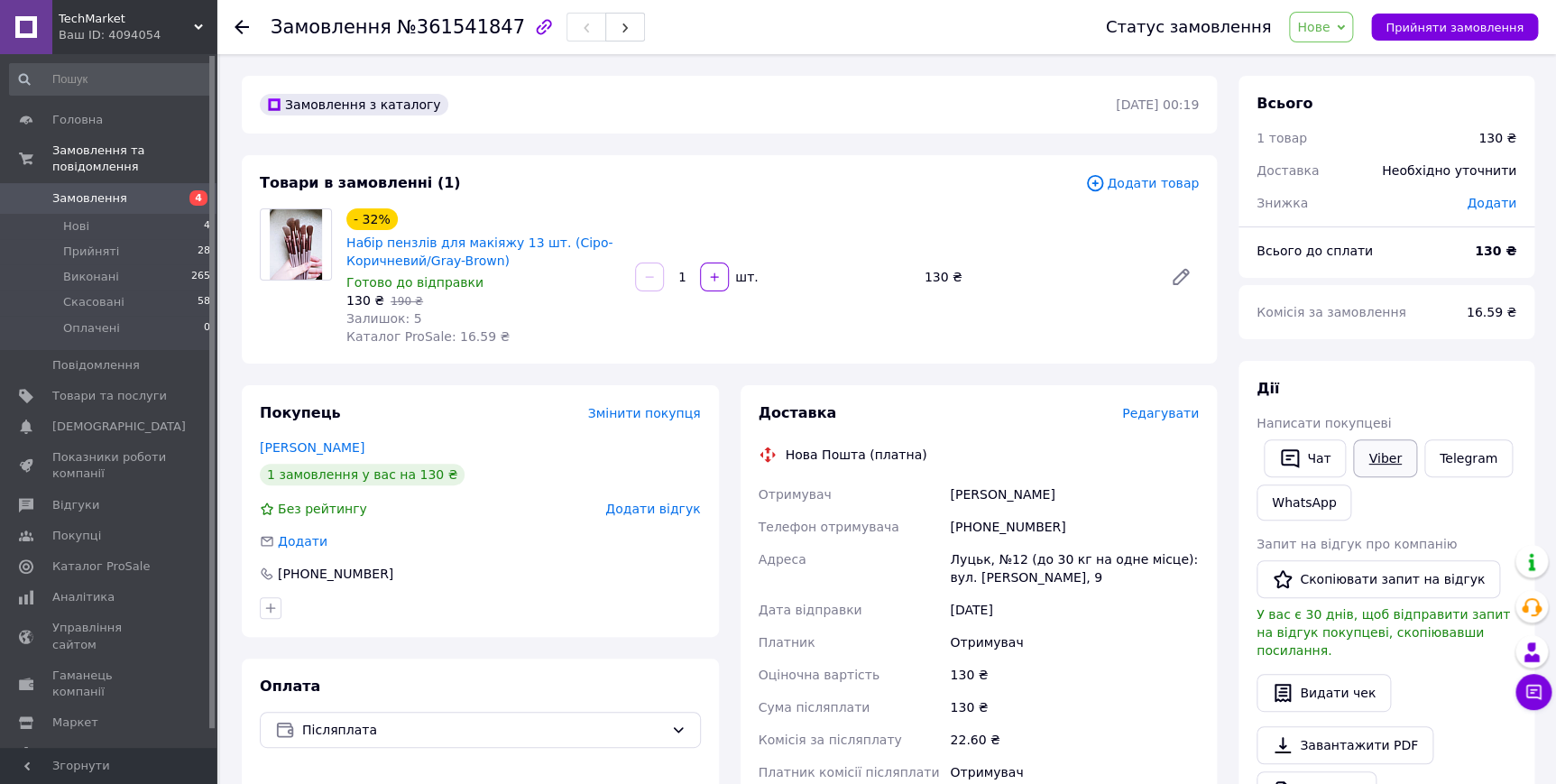
click at [1386, 466] on link "Viber" at bounding box center [1385, 458] width 63 height 38
